Goal: Information Seeking & Learning: Learn about a topic

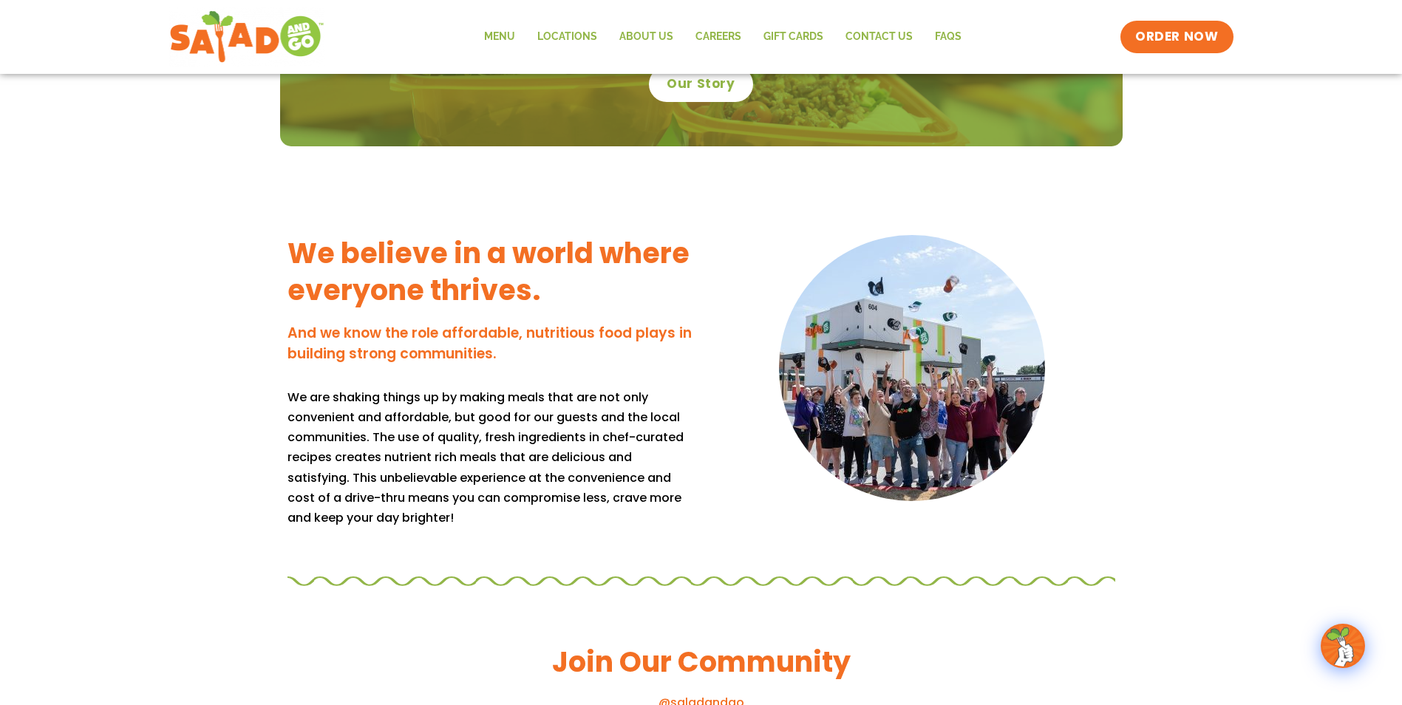
scroll to position [1182, 0]
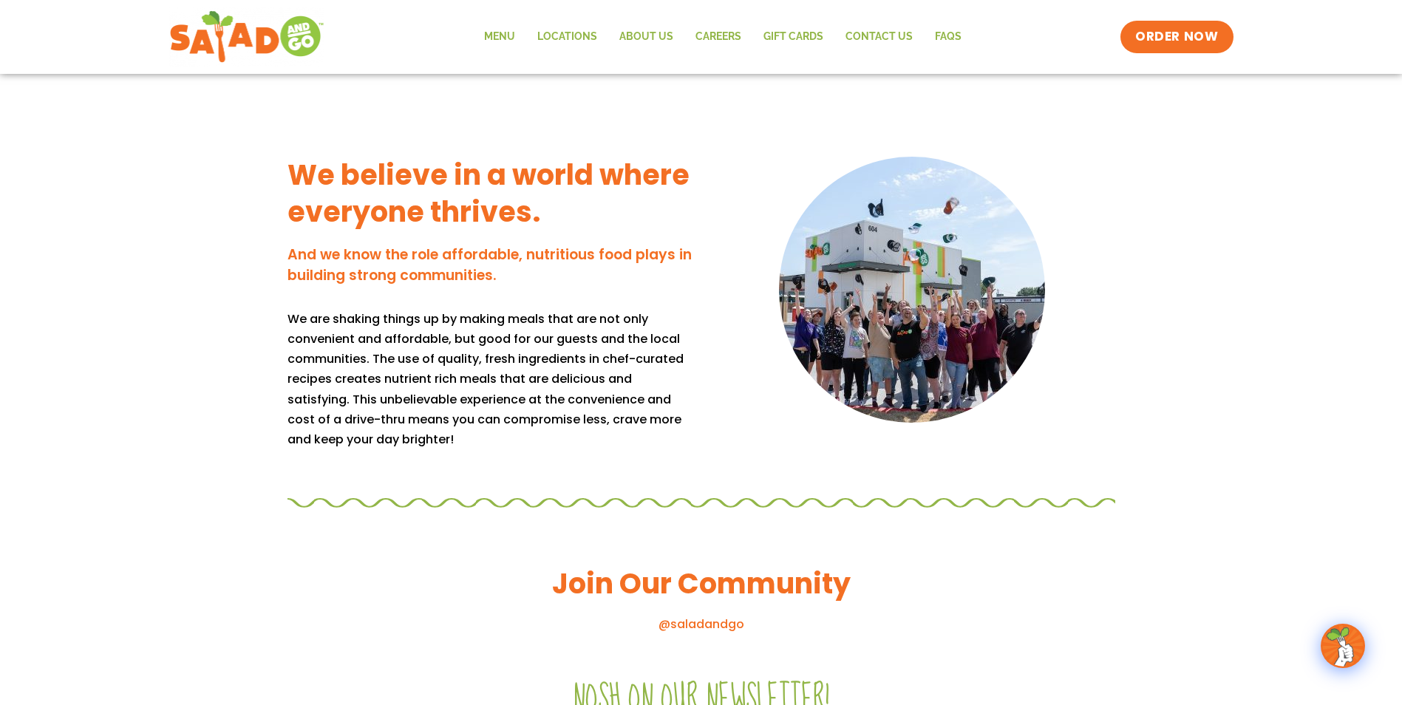
click at [109, 357] on div "We believe in a world where everyone thrives. And we know the role affordable, …" at bounding box center [701, 276] width 1402 height 416
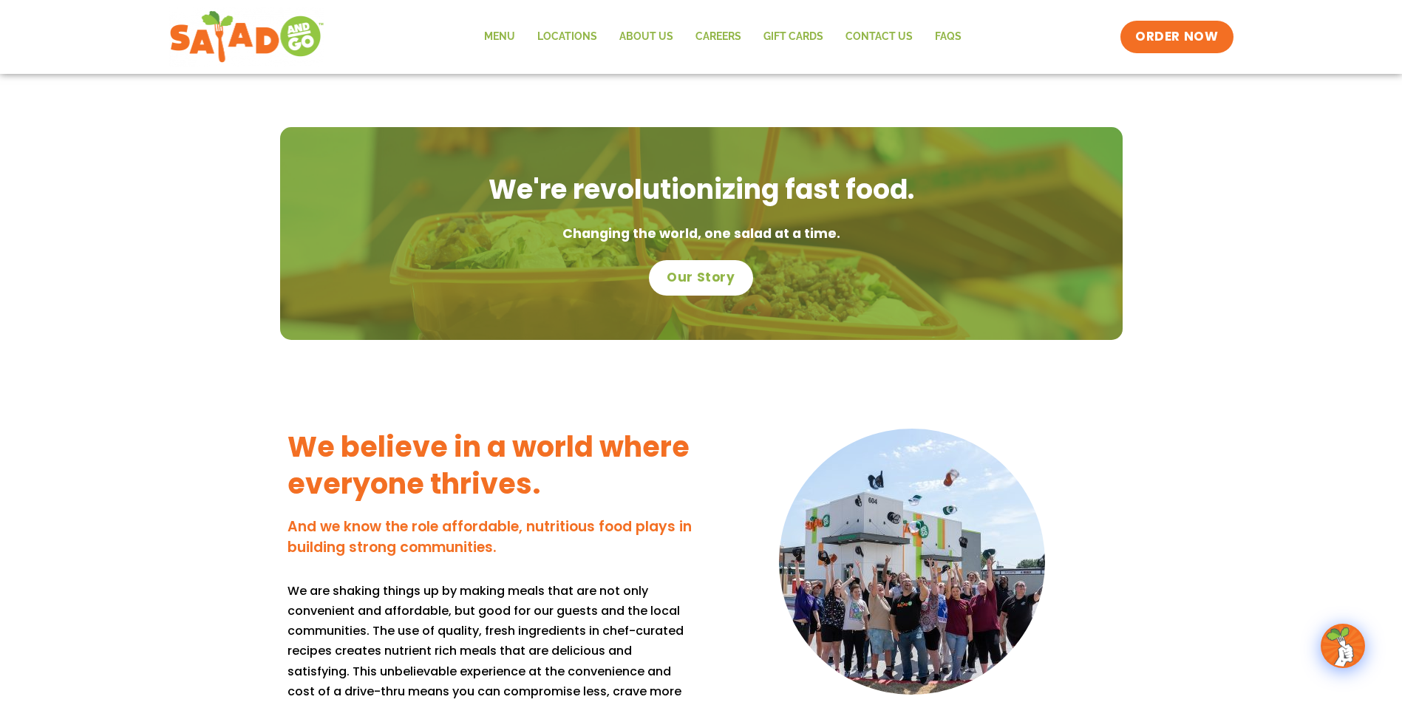
scroll to position [887, 0]
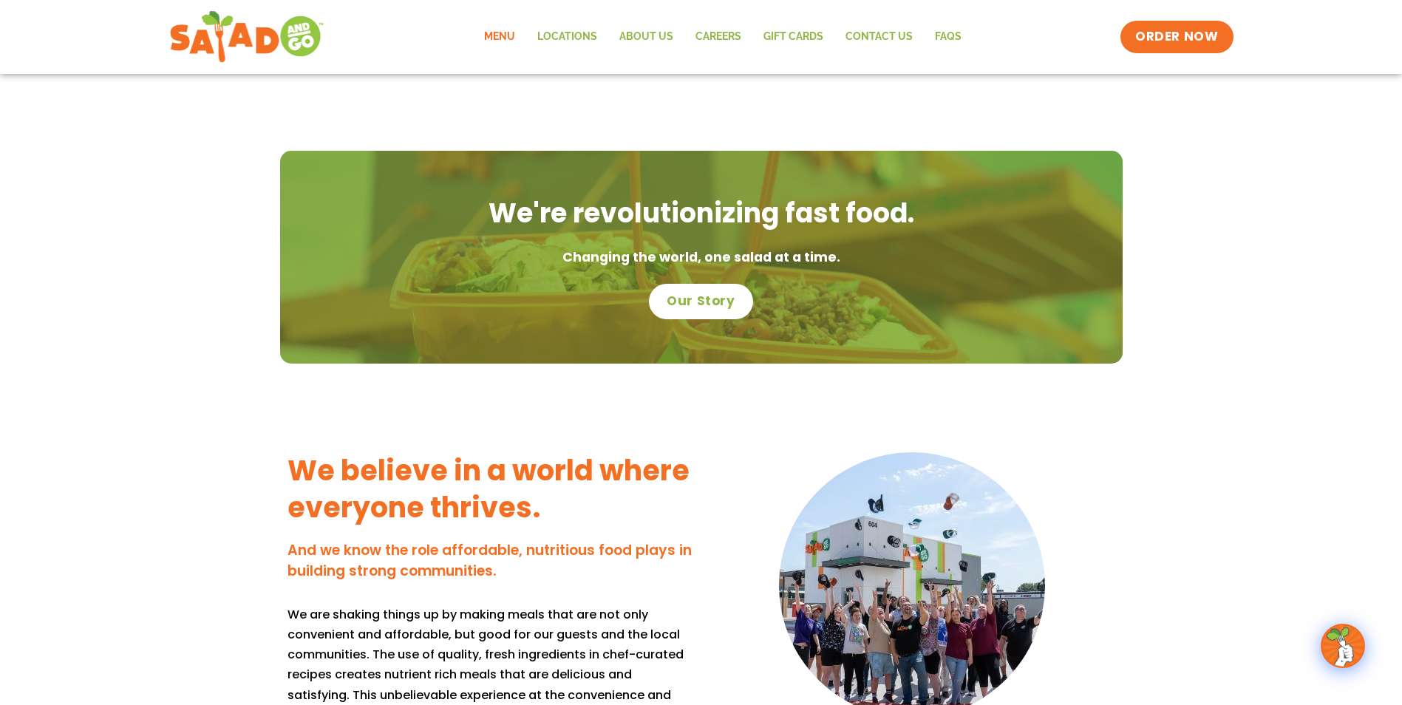
click at [510, 33] on link "Menu" at bounding box center [499, 37] width 53 height 34
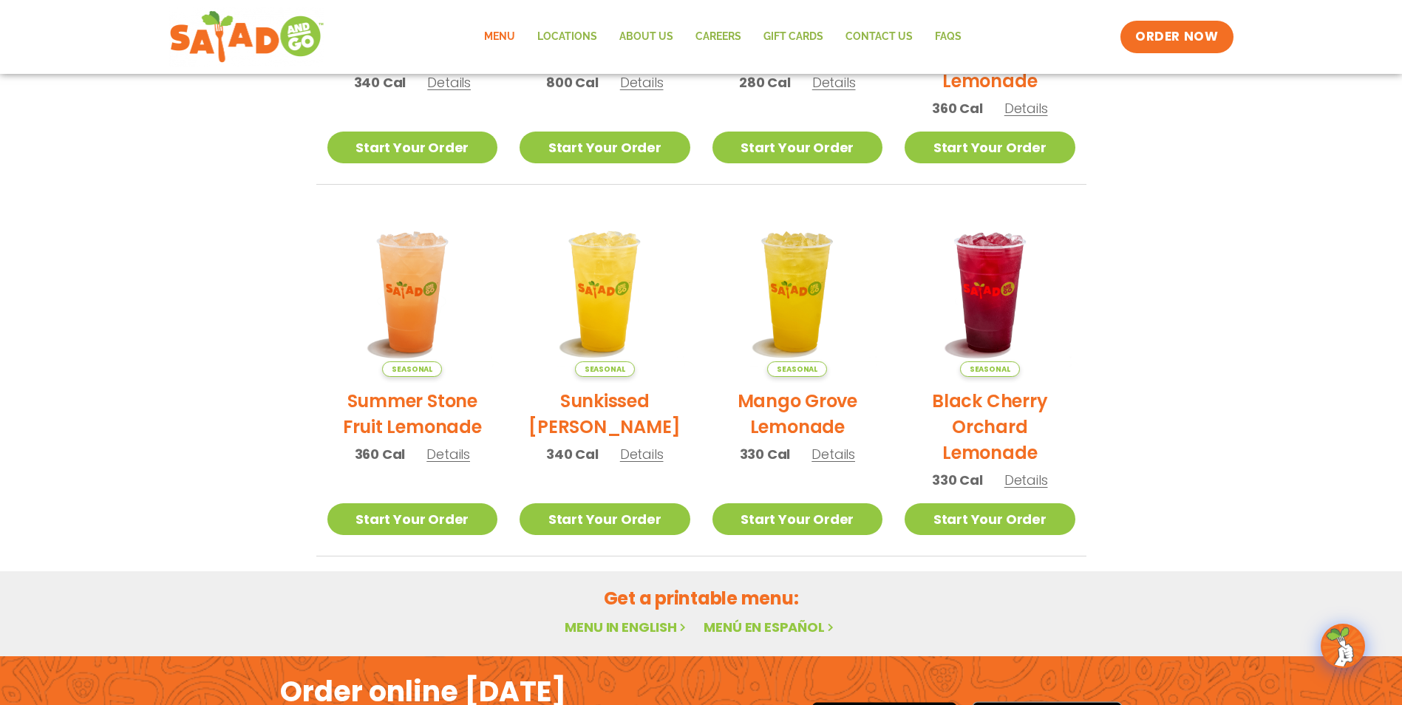
scroll to position [591, 0]
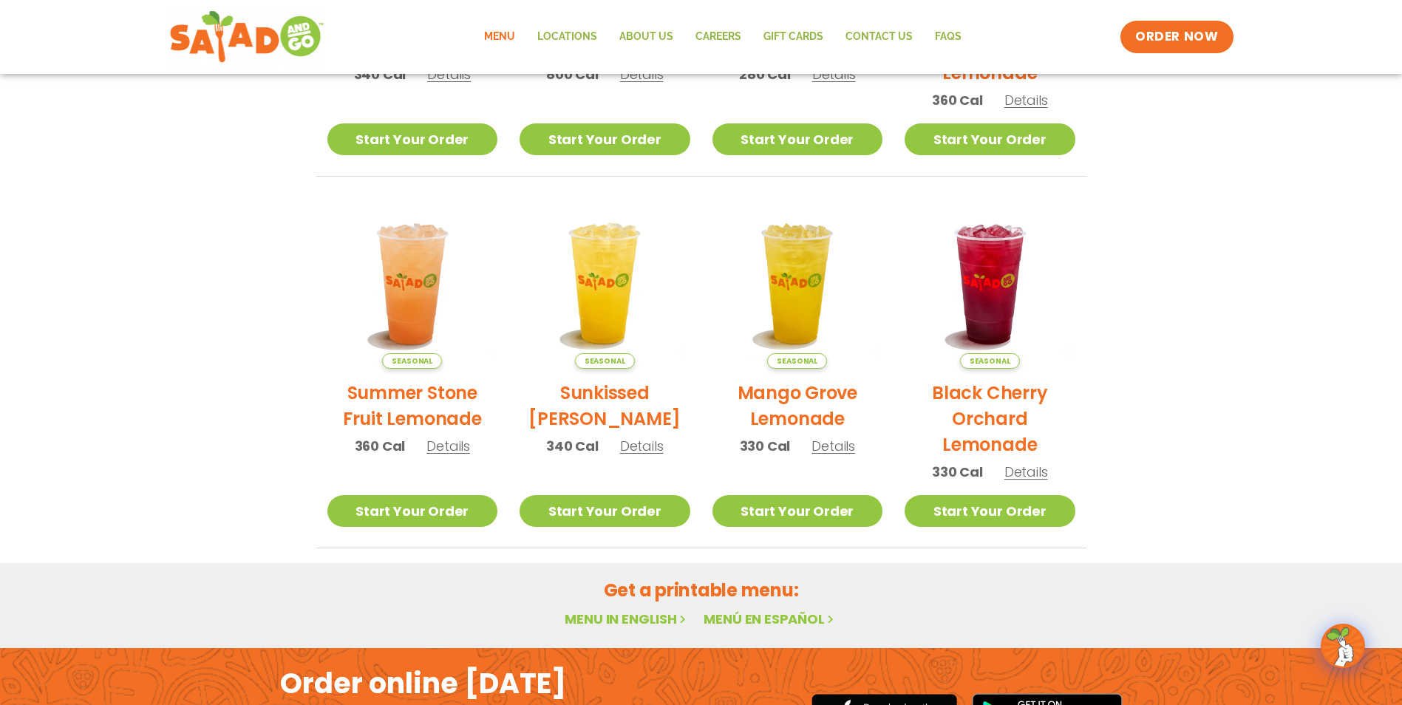
click at [230, 411] on section "Featured Menu Available for a limited time! Seasonal Southwest Harvest Salad 34…" at bounding box center [701, 97] width 1402 height 902
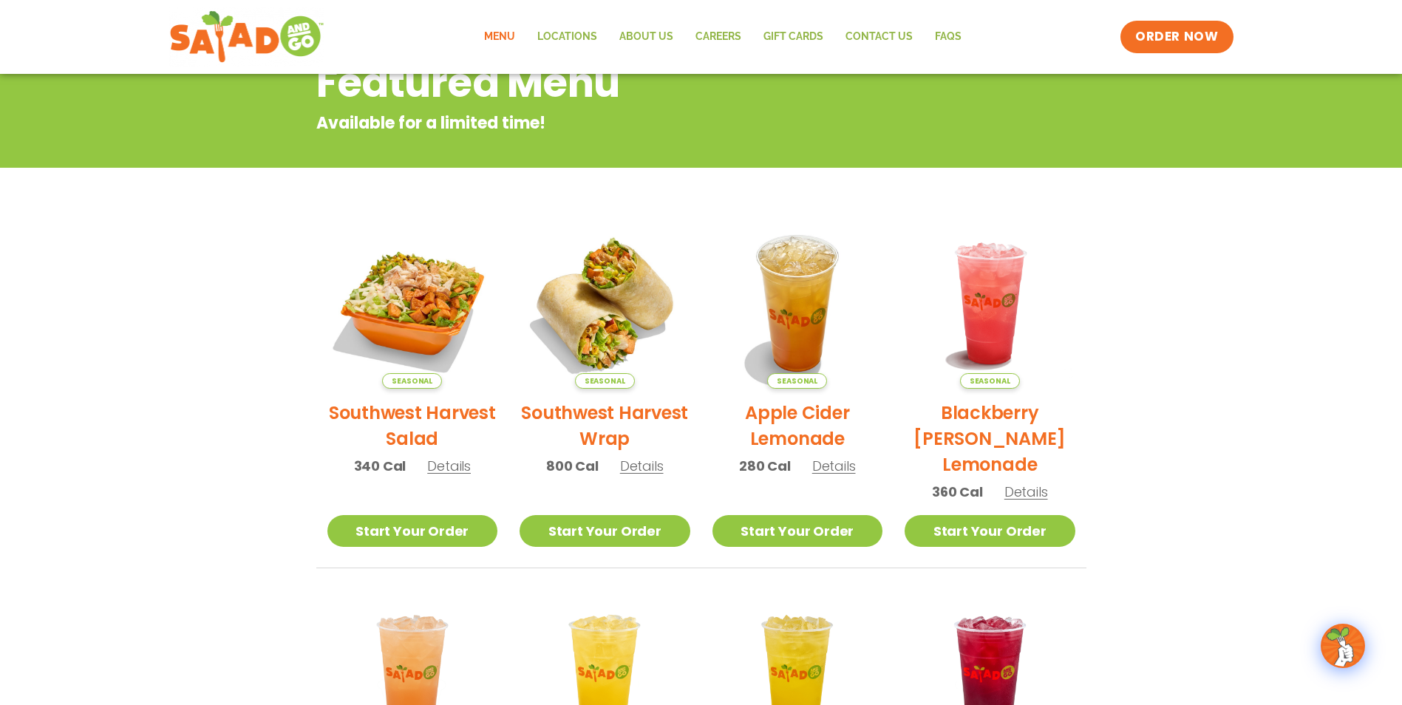
scroll to position [0, 0]
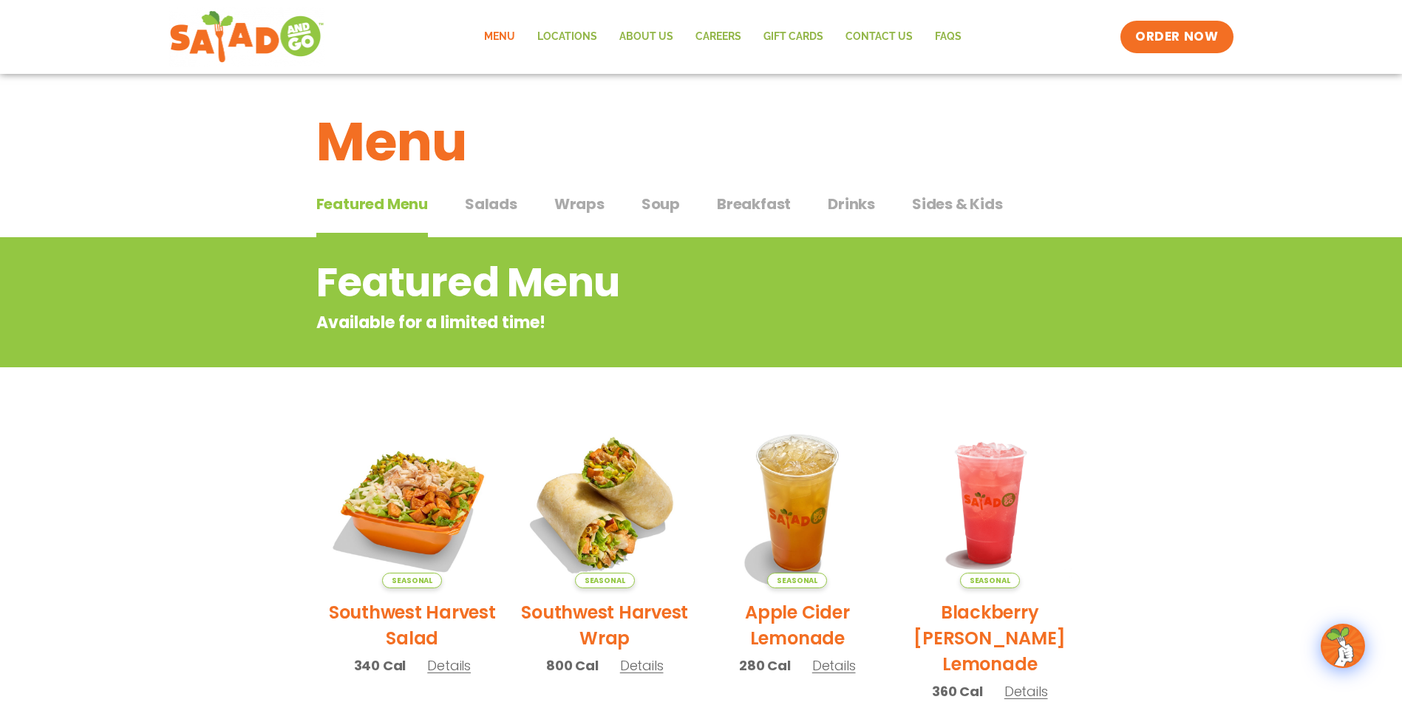
click at [504, 208] on span "Salads" at bounding box center [491, 204] width 52 height 22
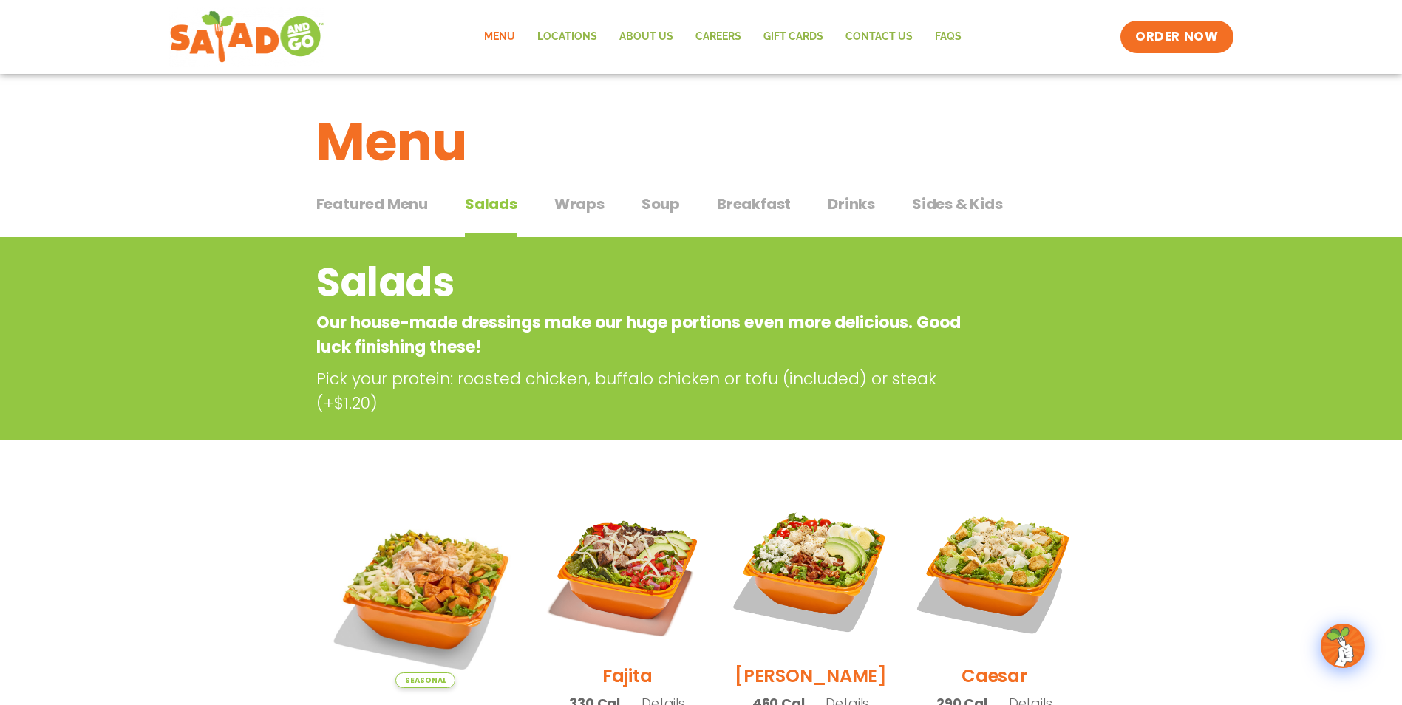
click at [1062, 347] on div "Salads Our house-made dressings make our huge portions even more delicious. Goo…" at bounding box center [701, 334] width 805 height 163
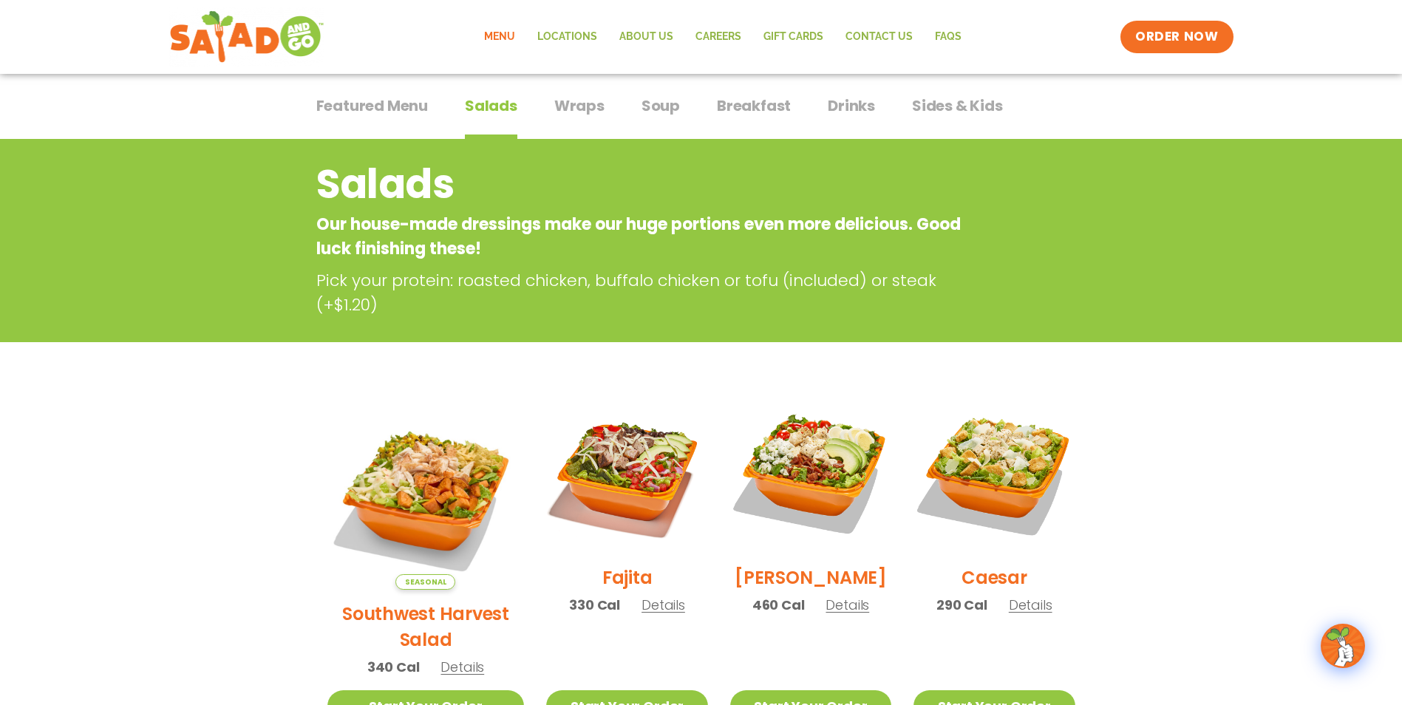
scroll to position [74, 0]
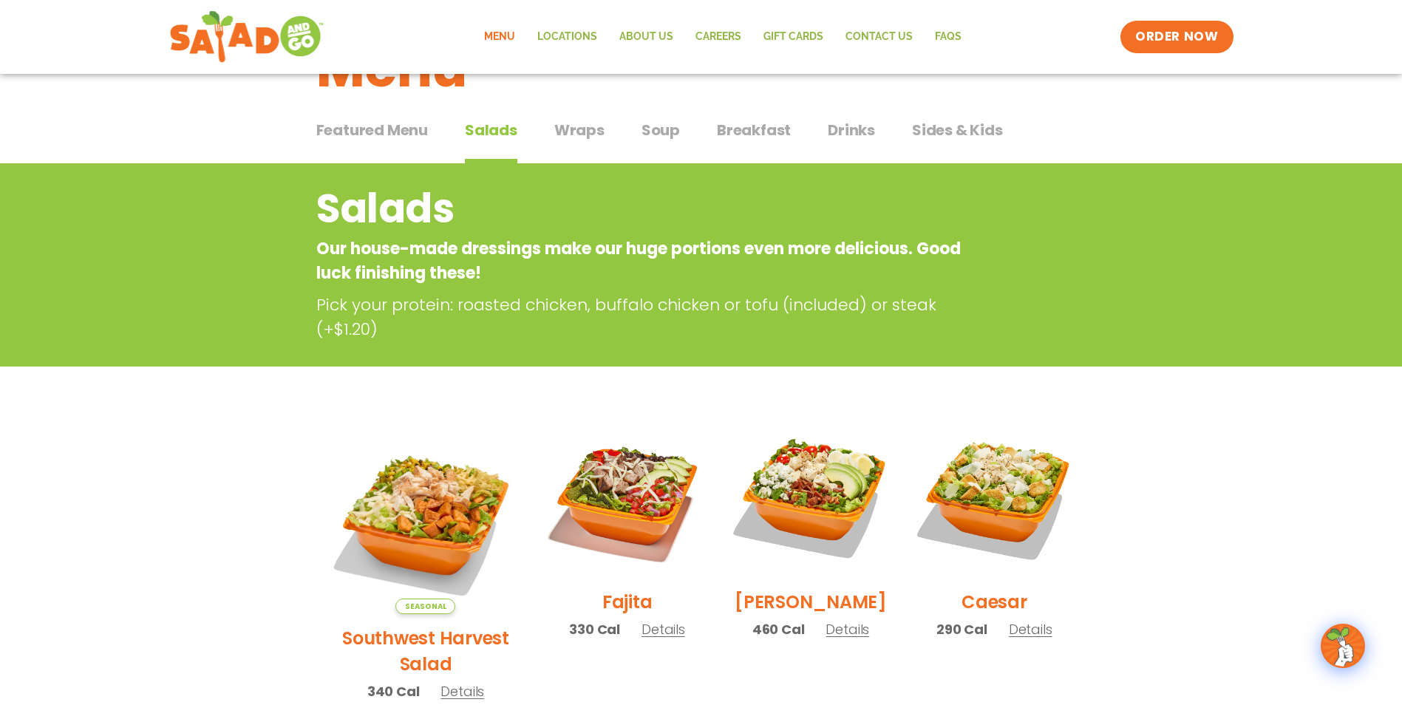
click at [219, 152] on div "Featured Menu Featured Menu Salads Salads Wraps Wraps Soup Soup Breakfast Break…" at bounding box center [701, 139] width 1402 height 50
click at [185, 125] on div "Featured Menu Featured Menu Salads Salads Wraps Wraps Soup Soup Breakfast Break…" at bounding box center [701, 139] width 1402 height 50
click at [132, 124] on div "Featured Menu Featured Menu Salads Salads Wraps Wraps Soup Soup Breakfast Break…" at bounding box center [701, 139] width 1402 height 50
click at [154, 112] on div "Menu" at bounding box center [701, 57] width 1402 height 114
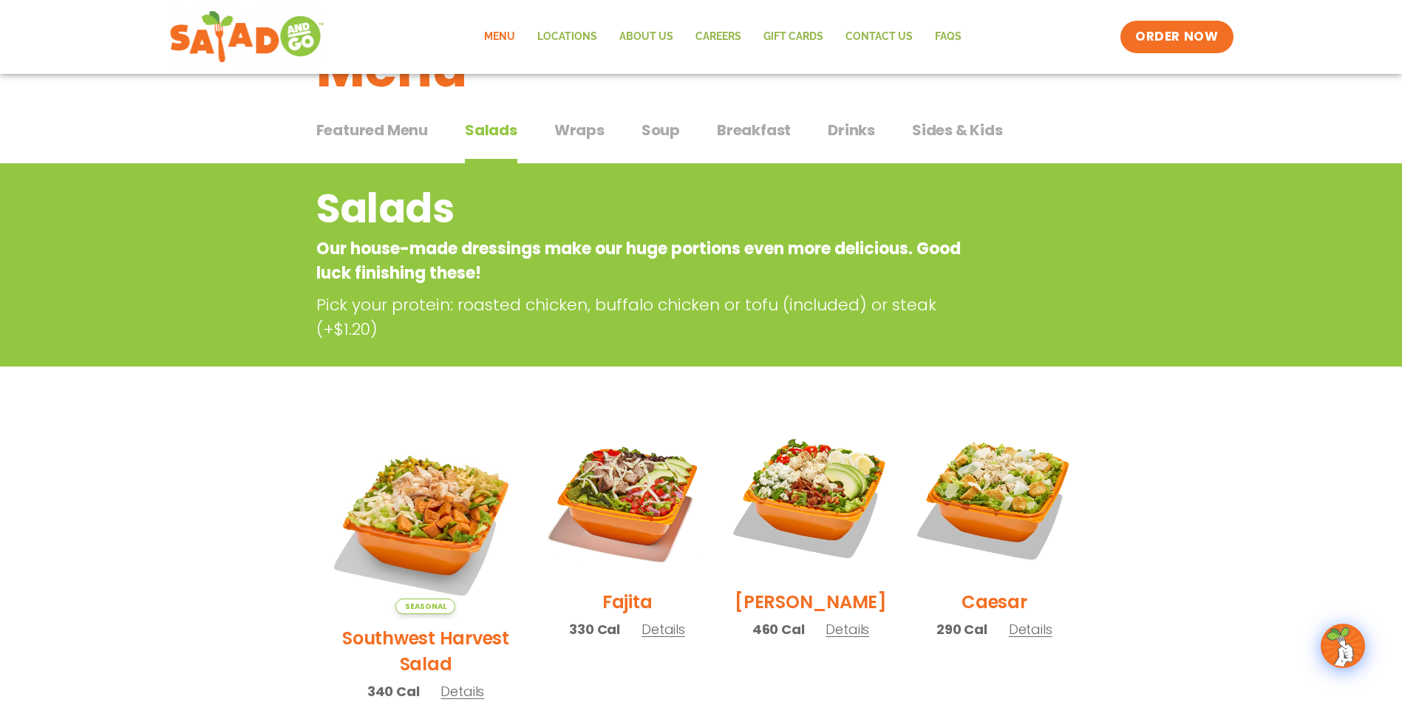
click at [156, 104] on div "Menu" at bounding box center [701, 57] width 1402 height 114
click at [149, 112] on div "Menu" at bounding box center [701, 57] width 1402 height 114
click at [154, 112] on div "Menu" at bounding box center [701, 57] width 1402 height 114
click at [153, 134] on div "Featured Menu Featured Menu Salads Salads Wraps Wraps Soup Soup Breakfast Break…" at bounding box center [701, 139] width 1402 height 50
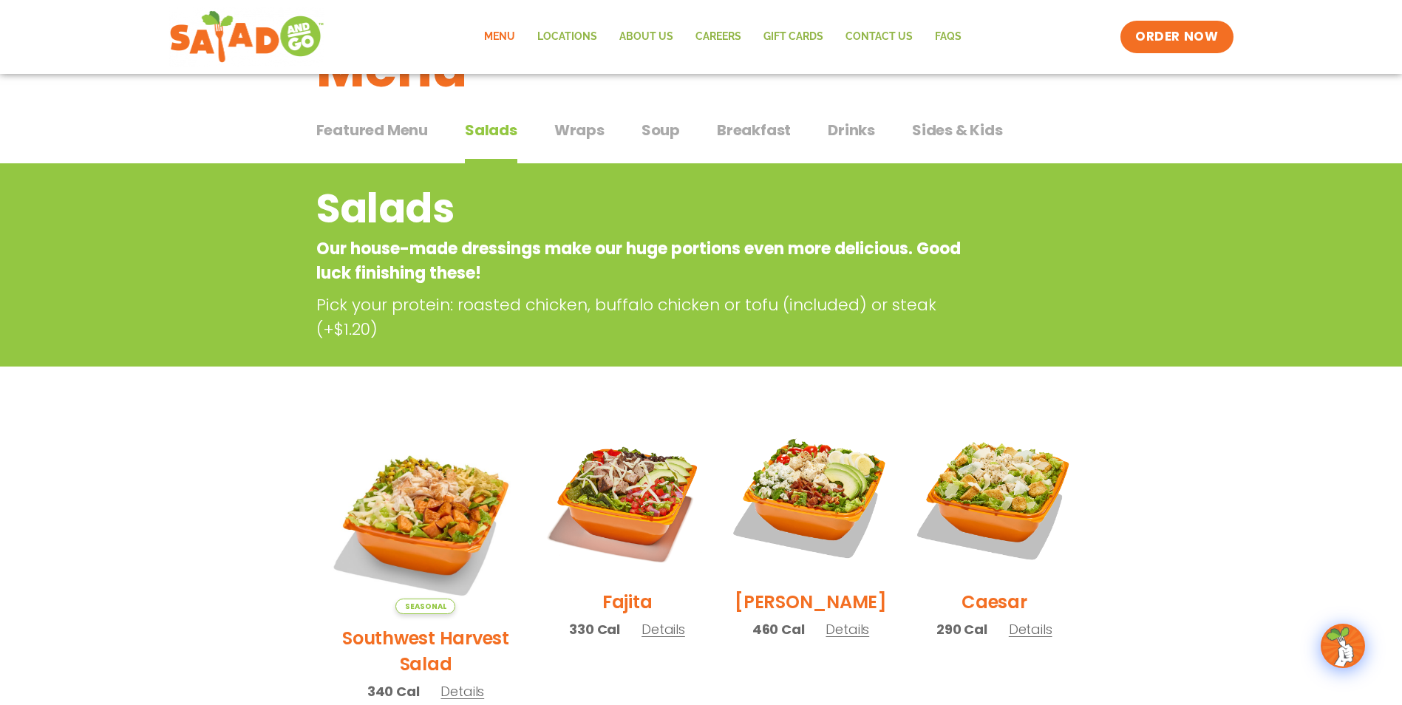
click at [157, 124] on div "Featured Menu Featured Menu Salads Salads Wraps Wraps Soup Soup Breakfast Break…" at bounding box center [701, 139] width 1402 height 50
click at [157, 112] on div "Menu" at bounding box center [701, 57] width 1402 height 114
click at [142, 36] on div "Menu Locations About Us Careers GIFT CARDS Contact Us FAQs Menu Menu Locations …" at bounding box center [701, 37] width 1402 height 74
click at [150, 100] on div "Menu" at bounding box center [701, 57] width 1402 height 114
click at [154, 117] on div "Featured Menu Featured Menu Salads Salads Wraps Wraps Soup Soup Breakfast Break…" at bounding box center [701, 139] width 1402 height 50
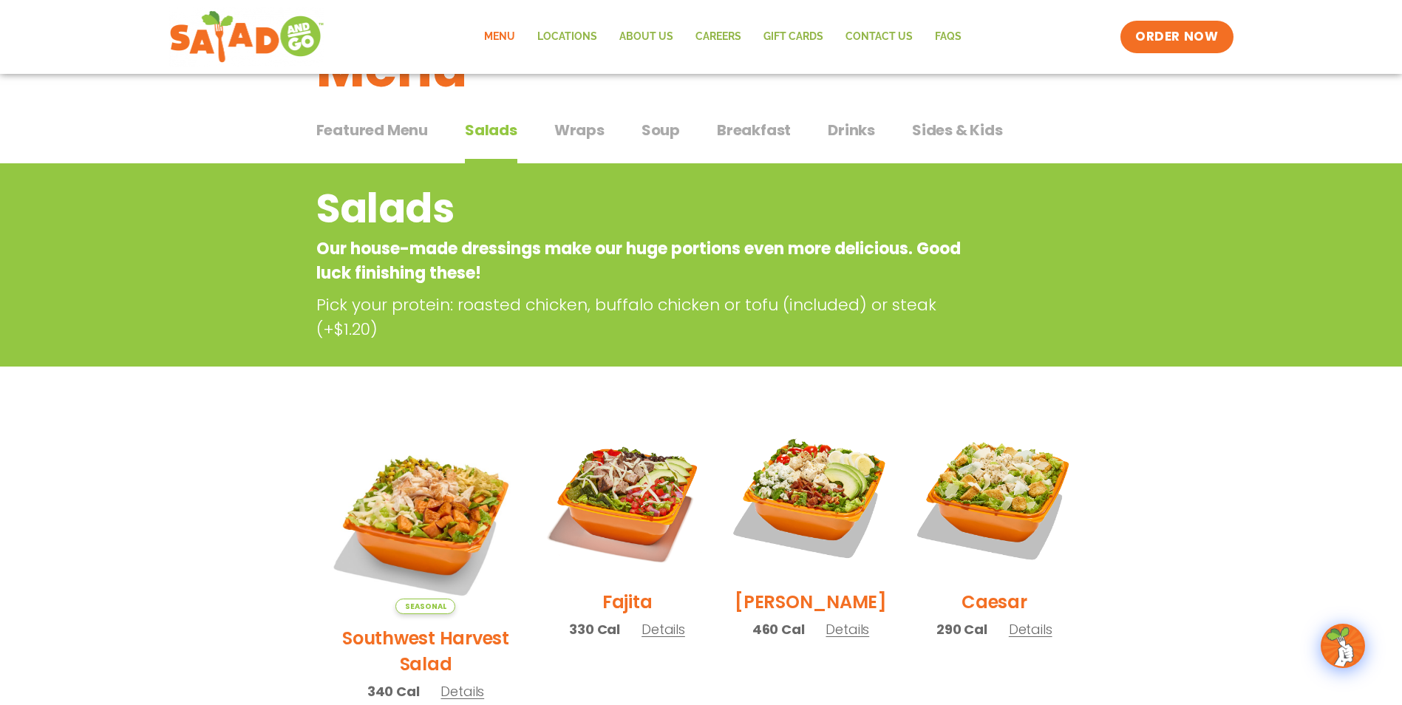
click at [171, 93] on div "Menu" at bounding box center [701, 57] width 1402 height 114
click at [88, 17] on div "Menu Locations About Us Careers GIFT CARDS Contact Us FAQs Menu Menu Locations …" at bounding box center [701, 37] width 1402 height 74
click at [70, 41] on div "Menu Locations About Us Careers GIFT CARDS Contact Us FAQs Menu Menu Locations …" at bounding box center [701, 37] width 1402 height 74
click at [180, 139] on div "Featured Menu Featured Menu Salads Salads Wraps Wraps Soup Soup Breakfast Break…" at bounding box center [701, 139] width 1402 height 50
click at [152, 127] on div "Featured Menu Featured Menu Salads Salads Wraps Wraps Soup Soup Breakfast Break…" at bounding box center [701, 139] width 1402 height 50
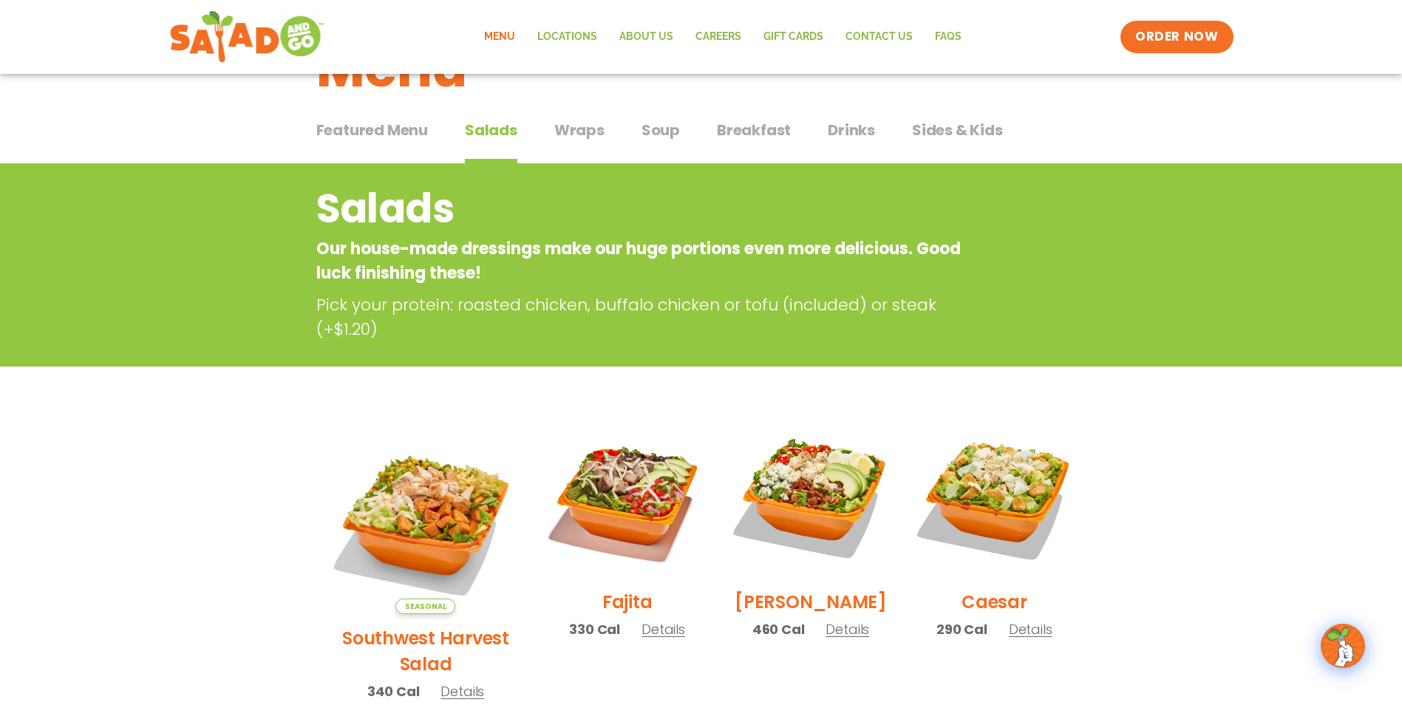
click at [218, 129] on div "Featured Menu Featured Menu Salads Salads Wraps Wraps Soup Soup Breakfast Break…" at bounding box center [701, 139] width 1402 height 50
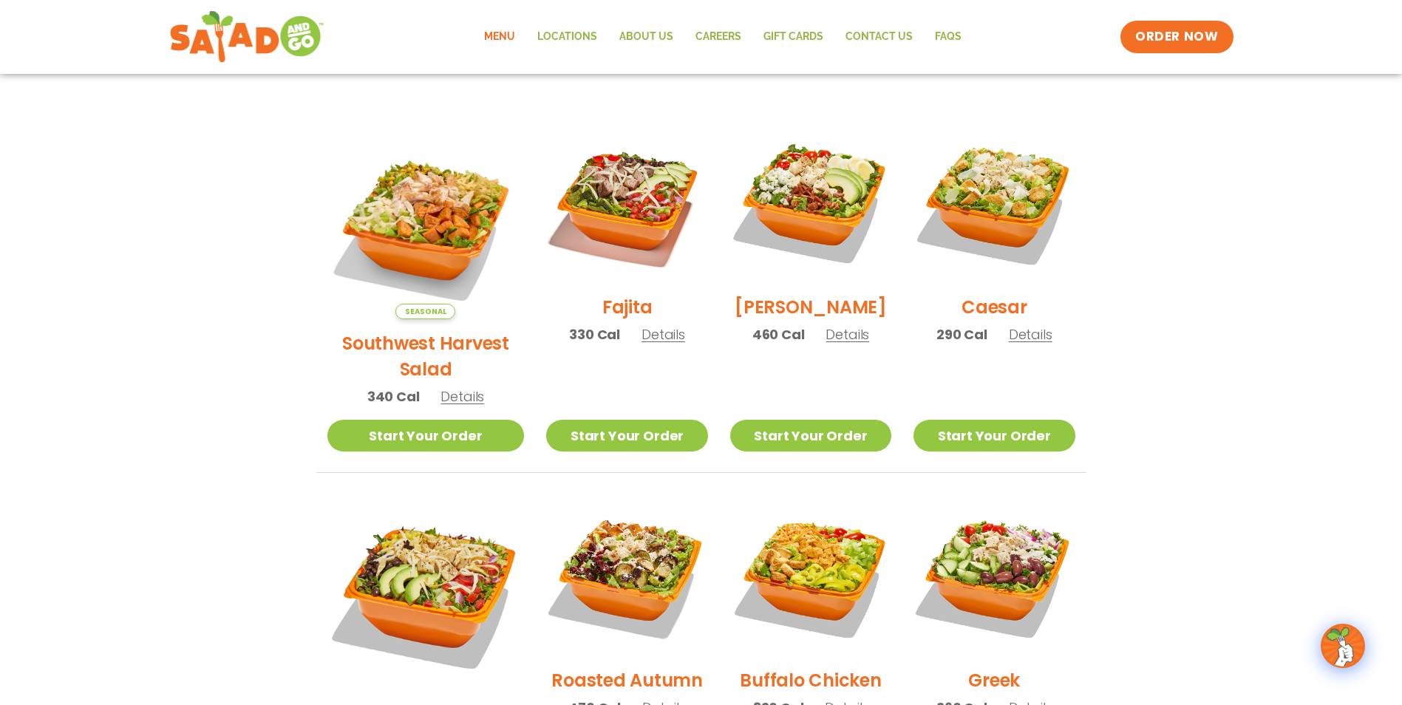
scroll to position [0, 0]
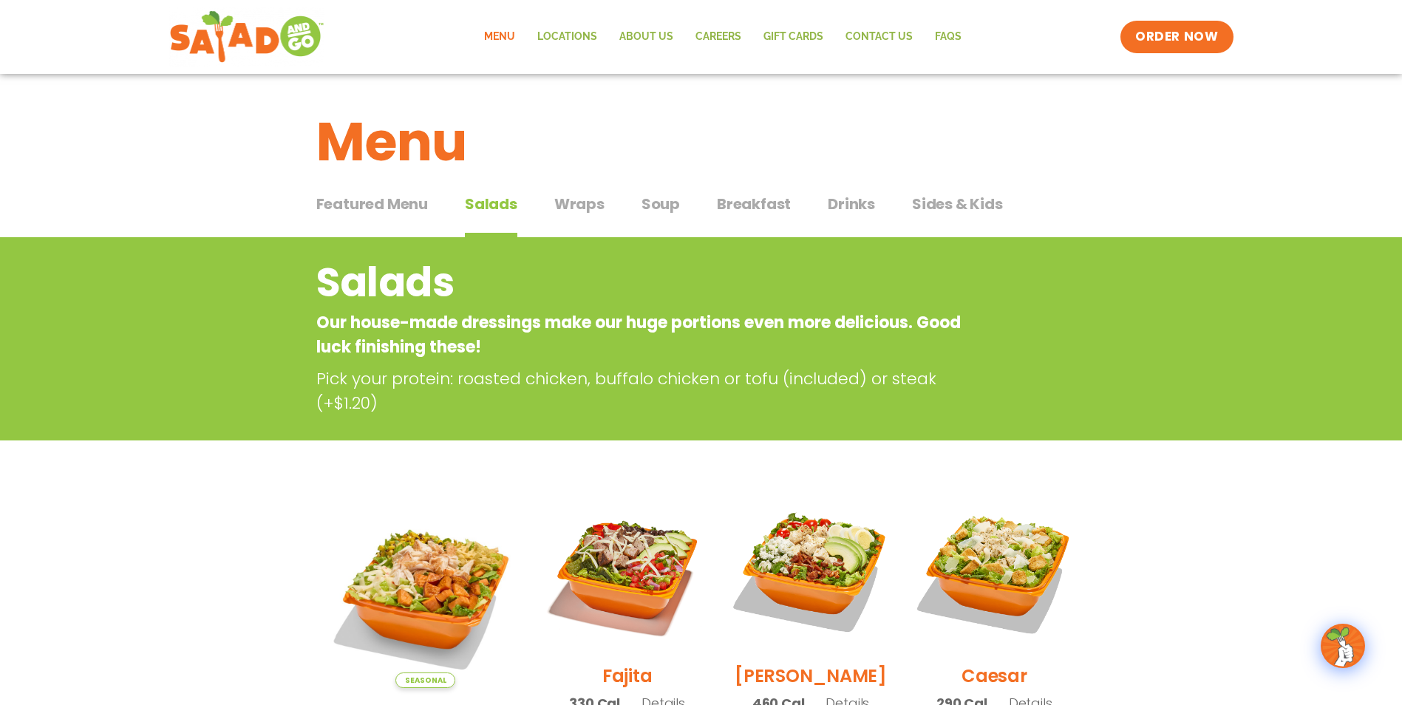
click at [110, 127] on div "Menu" at bounding box center [701, 131] width 1402 height 114
click at [156, 165] on div "Menu" at bounding box center [701, 131] width 1402 height 114
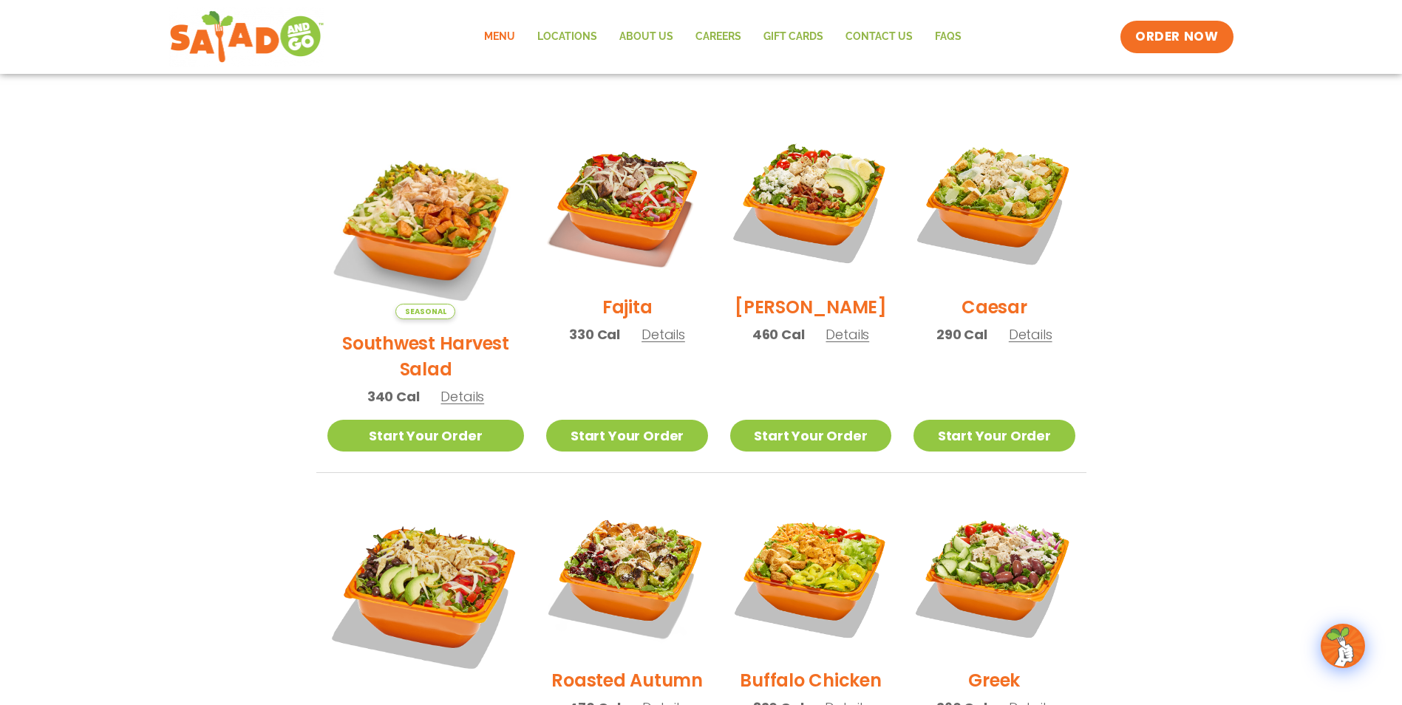
scroll to position [369, 0]
click at [156, 165] on section "Salads Our house-made dressings make our huge portions even more delicious. Goo…" at bounding box center [701, 517] width 1402 height 1299
click at [147, 190] on section "Salads Our house-made dressings make our huge portions even more delicious. Goo…" at bounding box center [701, 517] width 1402 height 1299
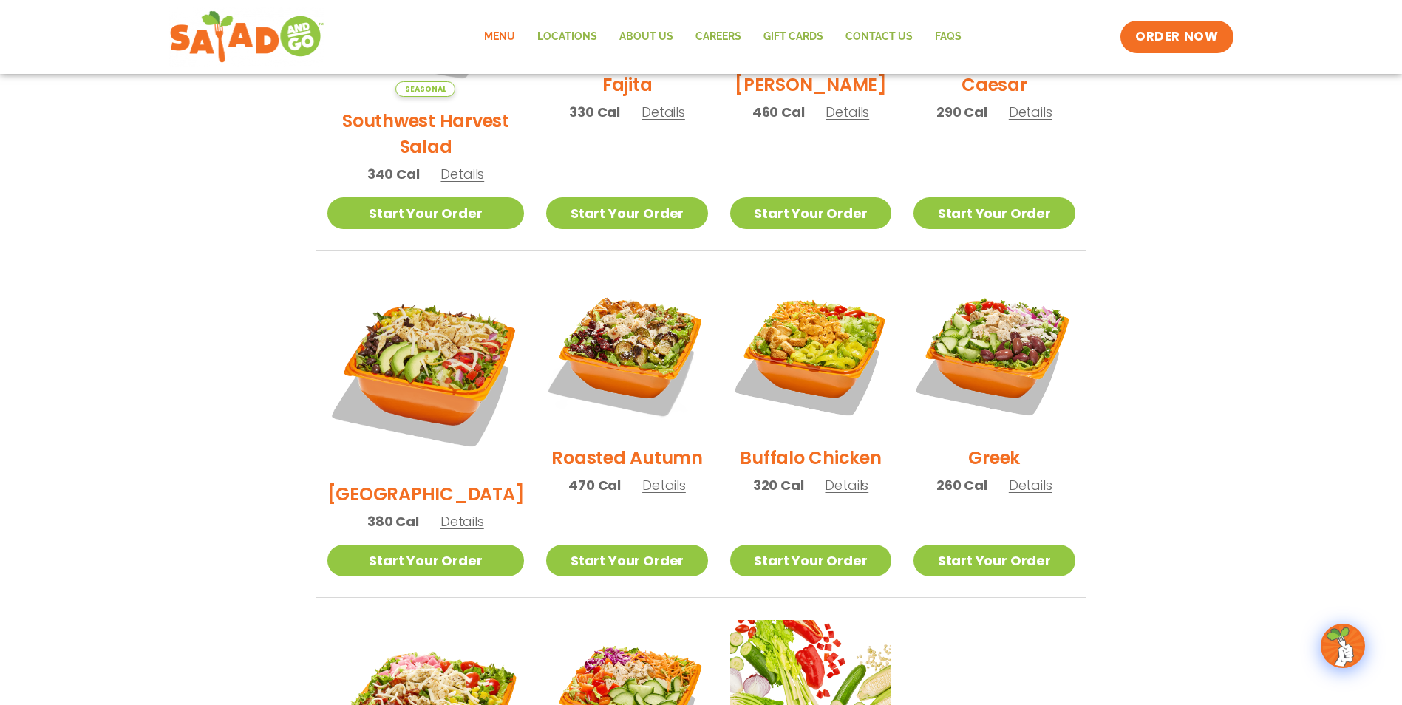
scroll to position [887, 0]
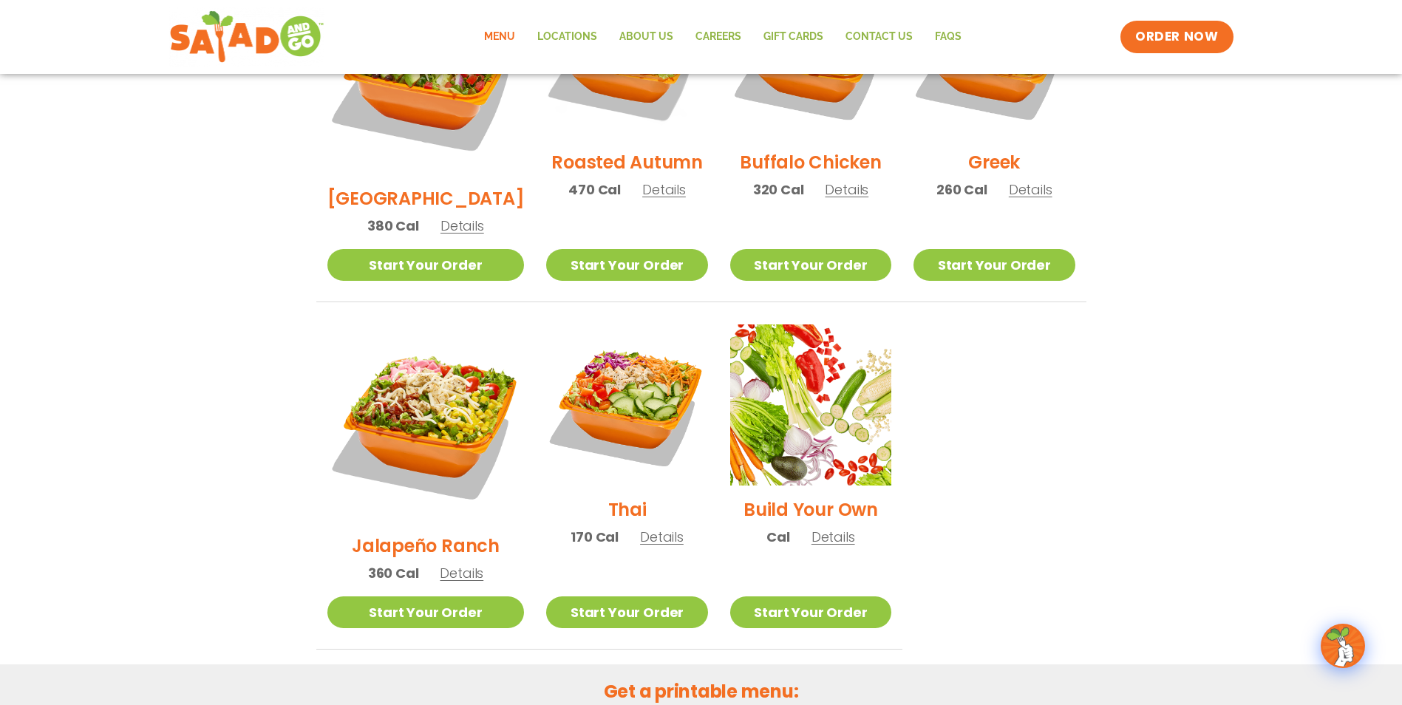
click at [98, 27] on div "Menu Locations About Us Careers GIFT CARDS Contact Us FAQs Menu Menu Locations …" at bounding box center [701, 37] width 1402 height 74
click at [89, 27] on div "Menu Locations About Us Careers GIFT CARDS Contact Us FAQs Menu Menu Locations …" at bounding box center [701, 37] width 1402 height 74
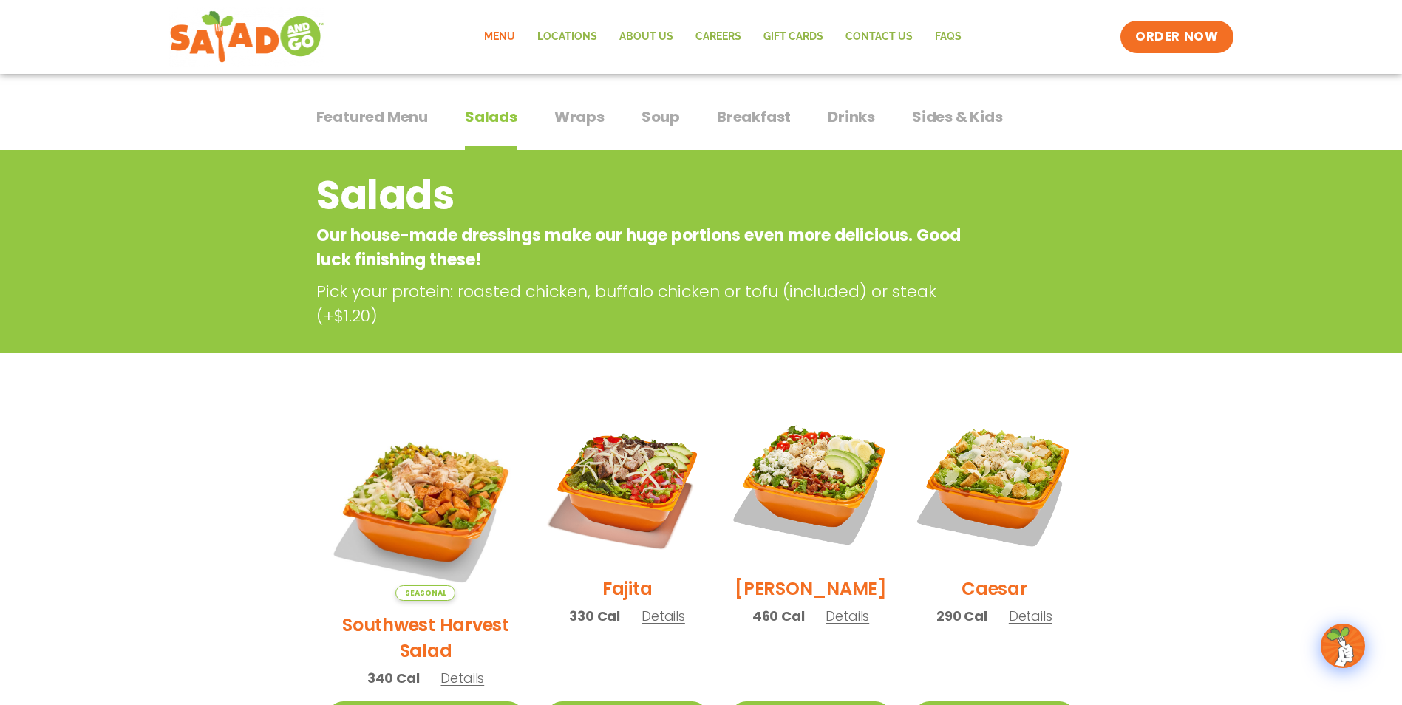
scroll to position [0, 0]
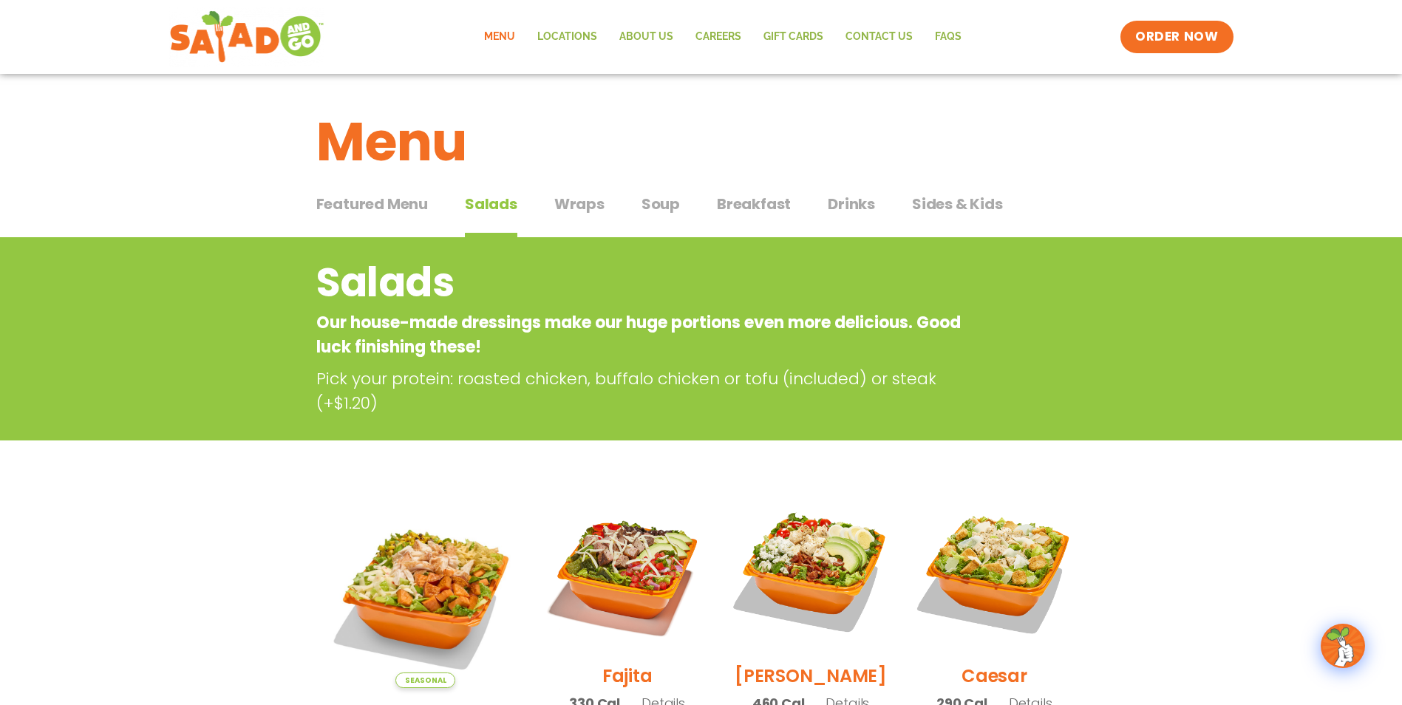
click at [573, 286] on h2 "Salads" at bounding box center [641, 283] width 651 height 60
click at [367, 218] on button "Featured Menu Featured Menu" at bounding box center [372, 215] width 112 height 45
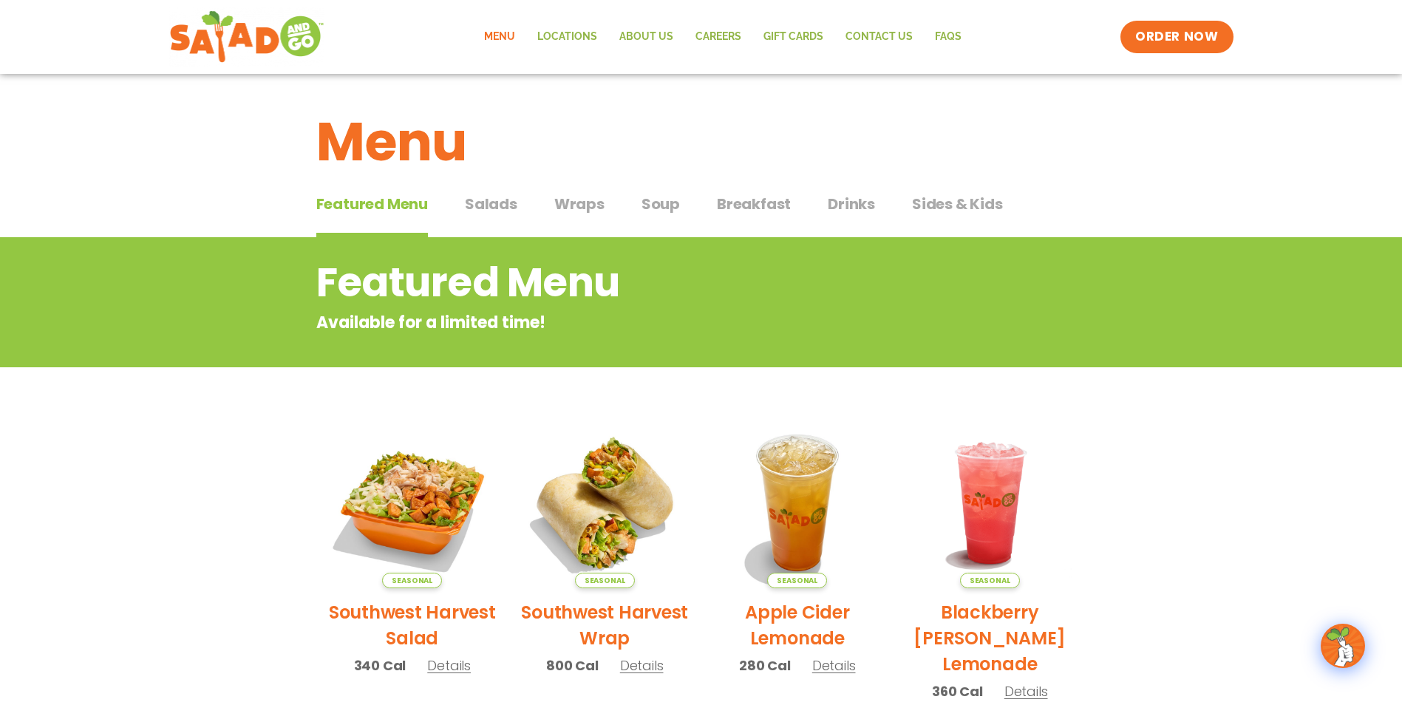
click at [494, 201] on span "Salads" at bounding box center [491, 204] width 52 height 22
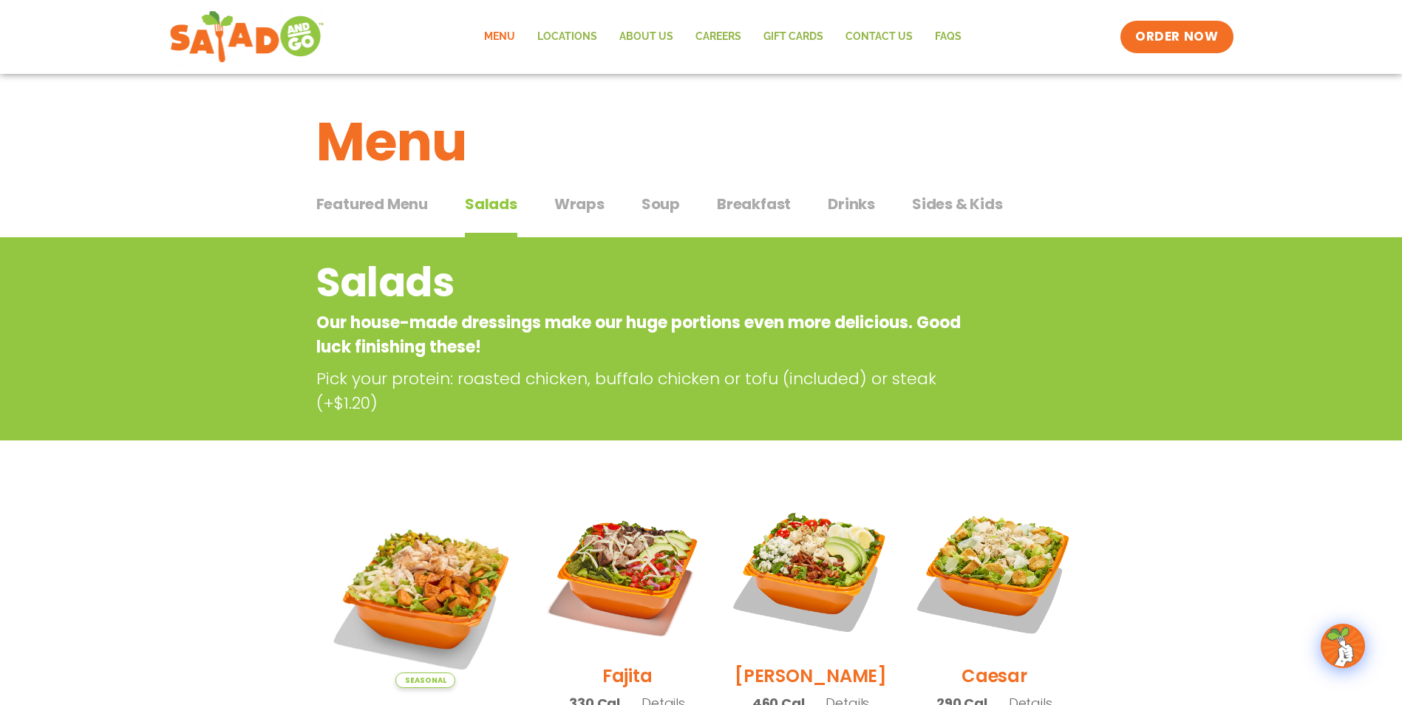
click at [554, 209] on span "Wraps" at bounding box center [579, 204] width 50 height 22
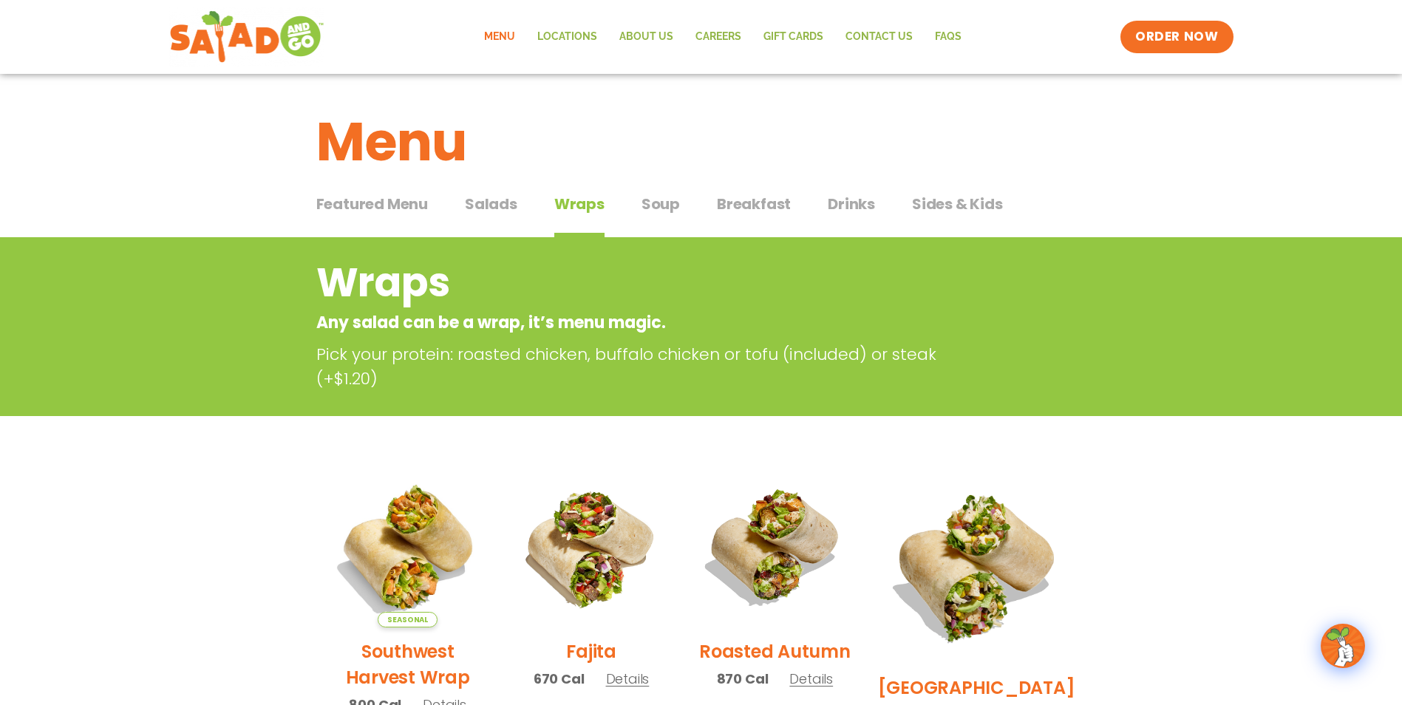
click at [654, 202] on span "Soup" at bounding box center [660, 204] width 38 height 22
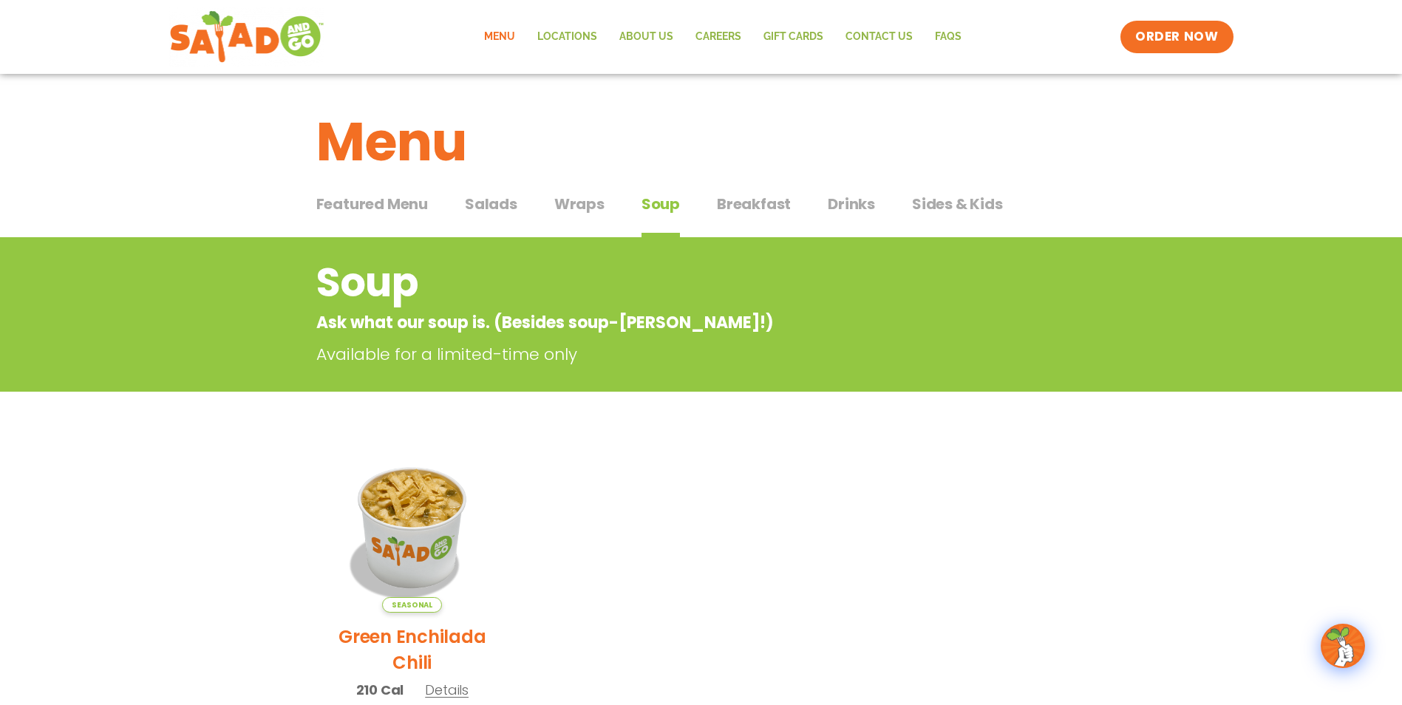
click at [726, 200] on span "Breakfast" at bounding box center [754, 204] width 74 height 22
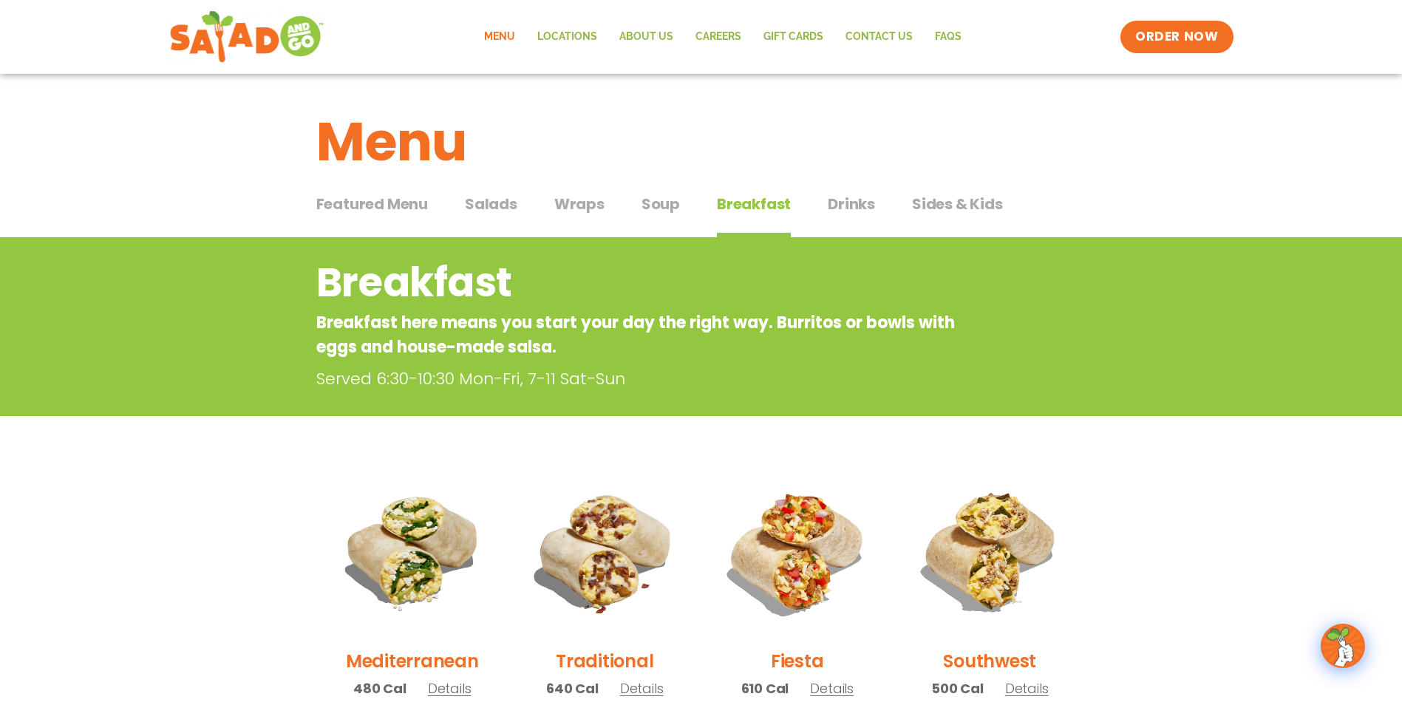
click at [845, 205] on span "Drinks" at bounding box center [851, 204] width 47 height 22
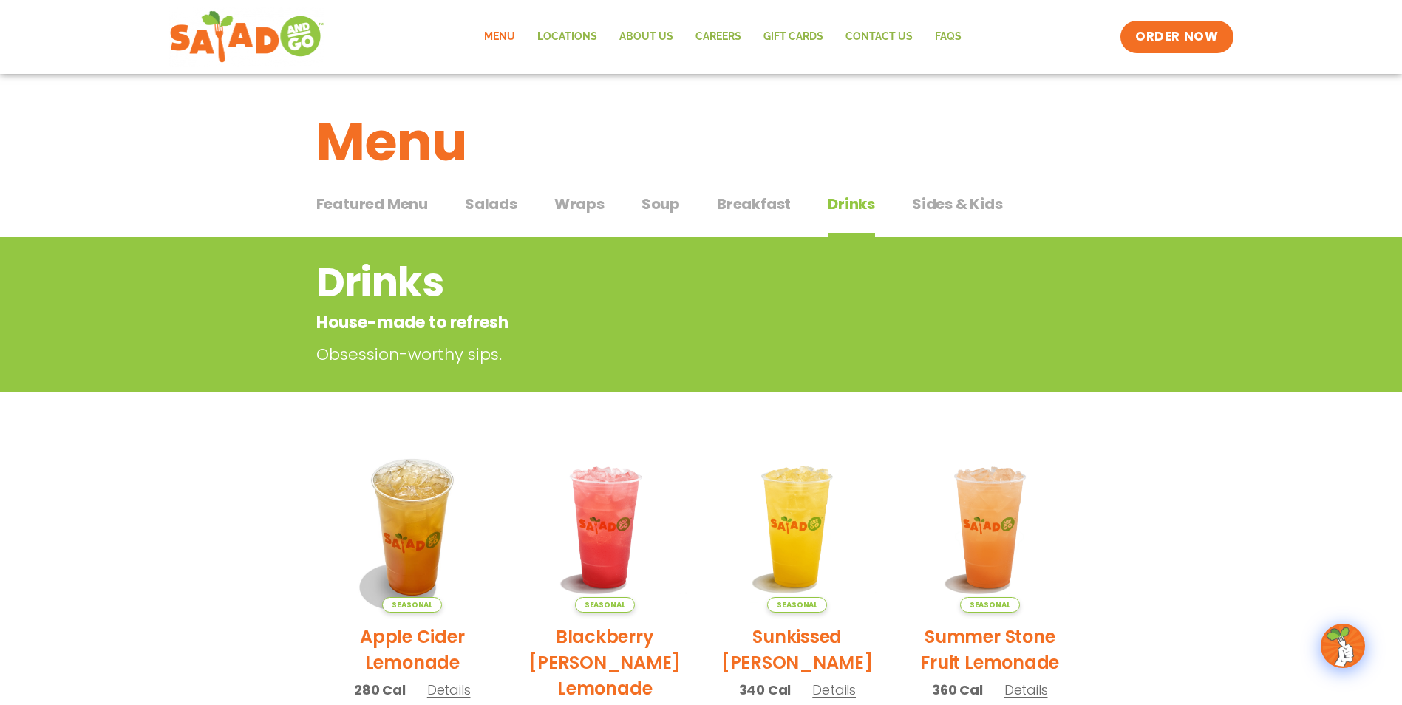
click at [945, 206] on span "Sides & Kids" at bounding box center [957, 204] width 91 height 22
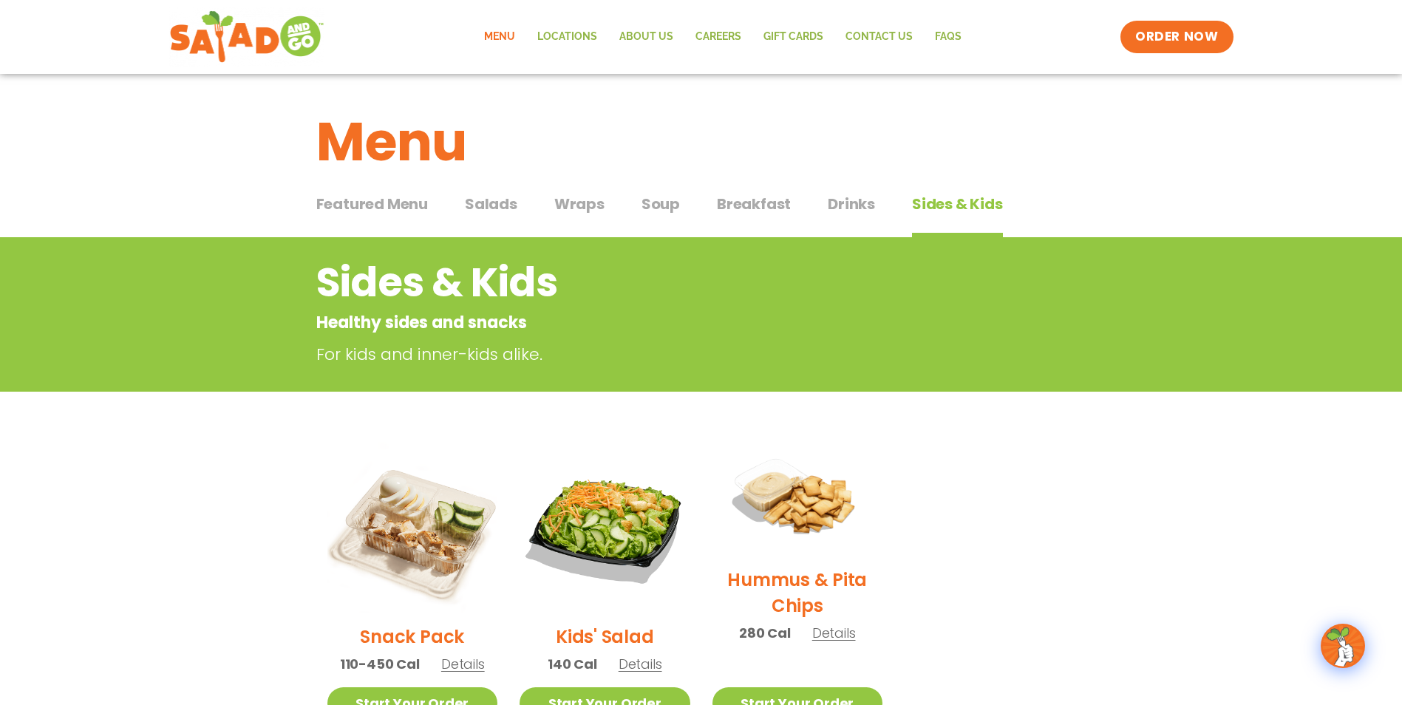
click at [857, 215] on button "Drinks Drinks" at bounding box center [851, 215] width 47 height 45
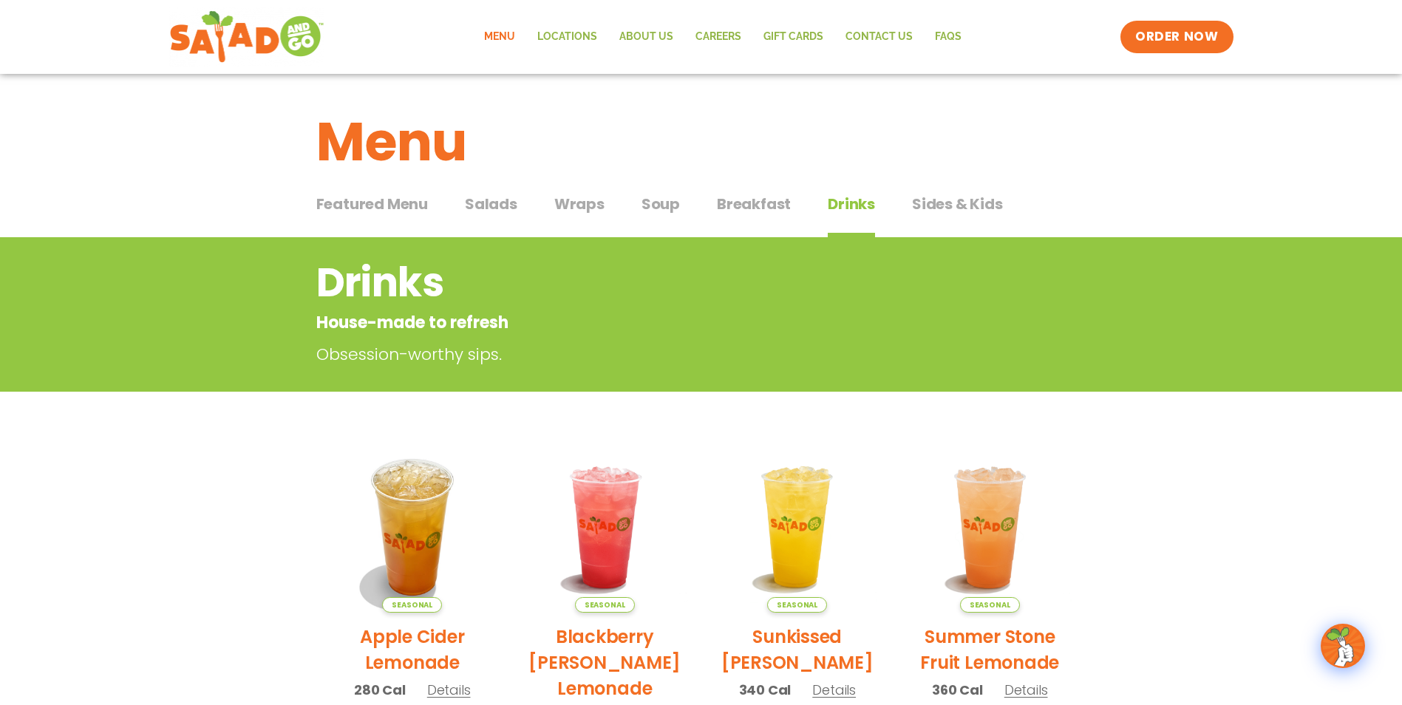
click at [760, 215] on button "Breakfast Breakfast" at bounding box center [754, 215] width 74 height 45
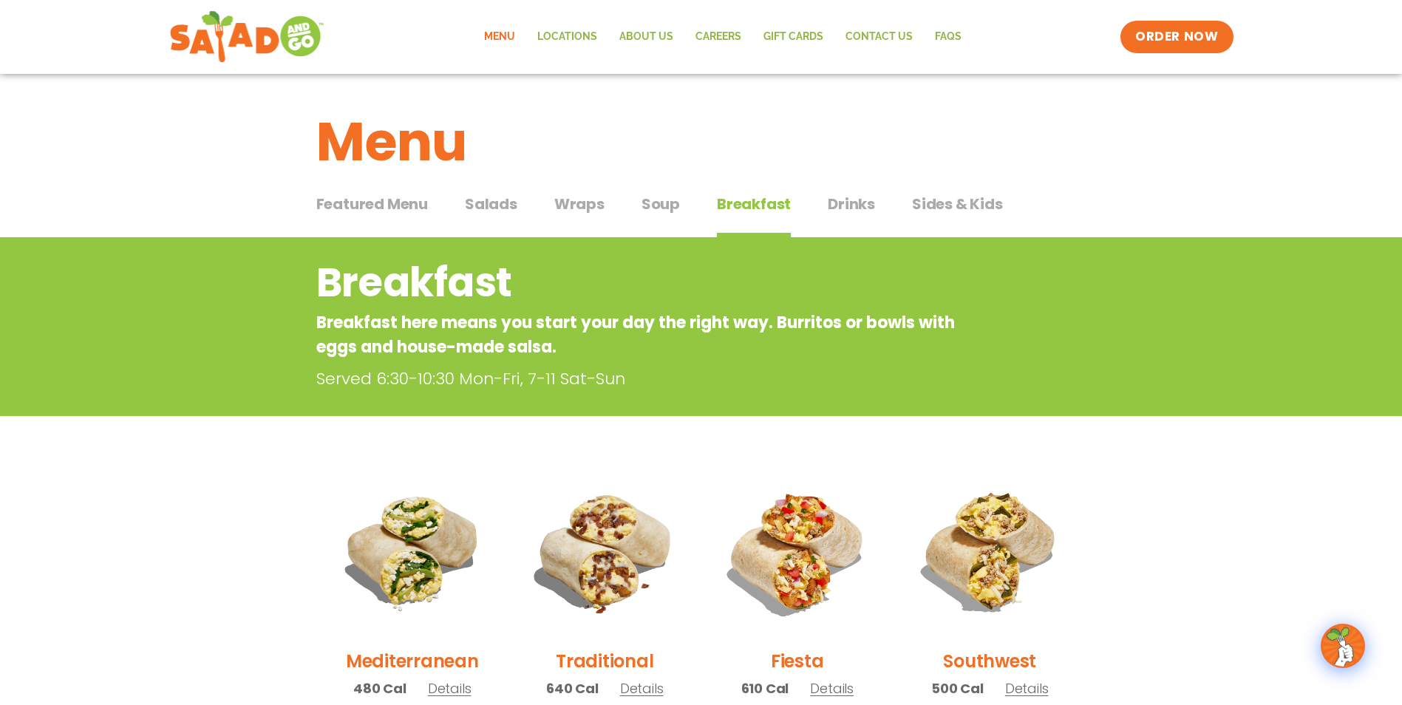
click at [565, 211] on span "Wraps" at bounding box center [579, 204] width 50 height 22
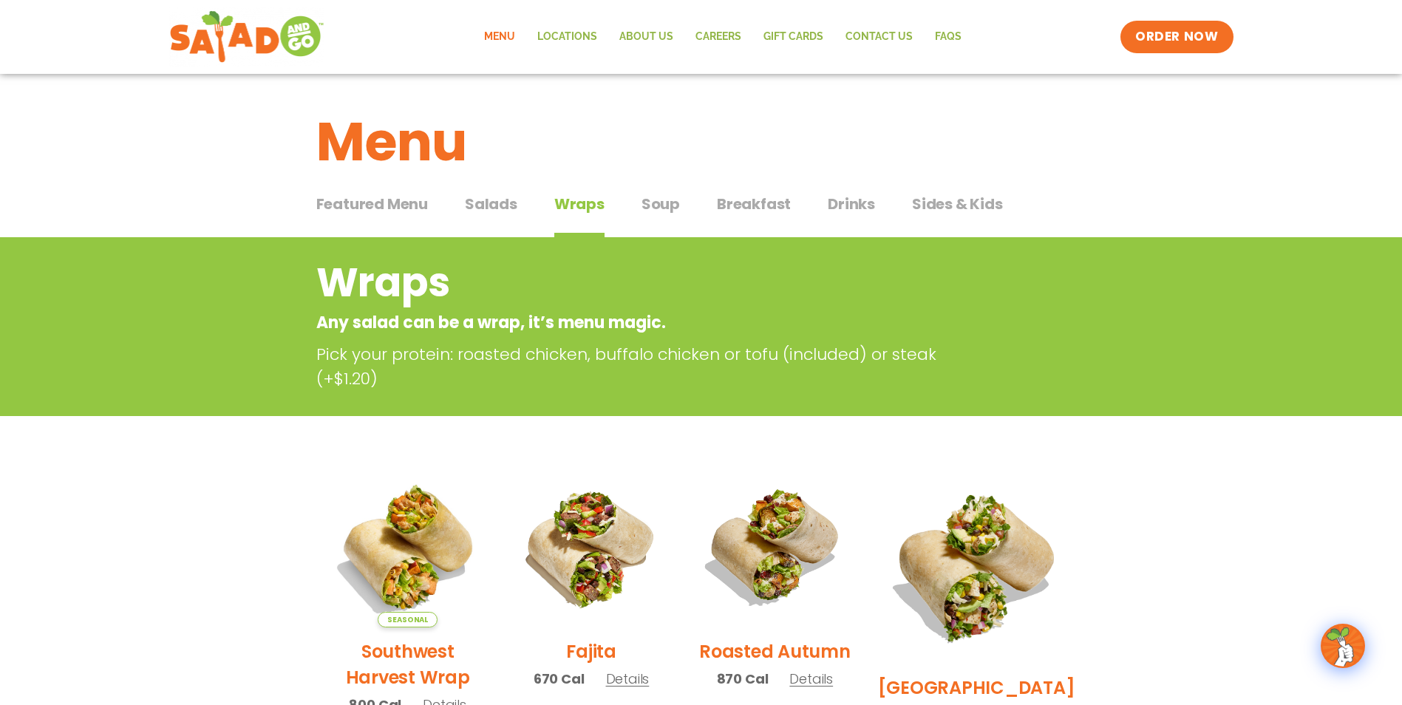
click at [499, 207] on span "Salads" at bounding box center [491, 204] width 52 height 22
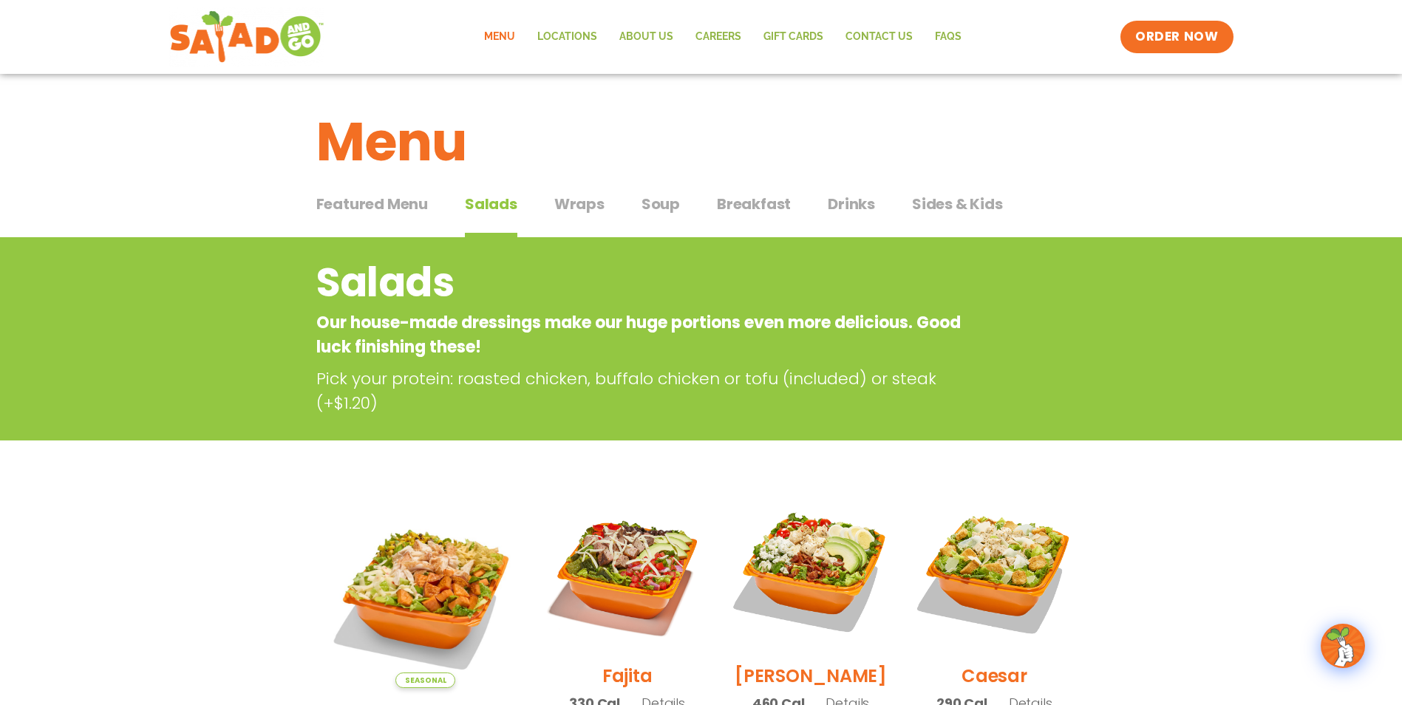
click at [1224, 242] on div "Salads Our house-made dressings make our huge portions even more delicious. Goo…" at bounding box center [701, 338] width 1402 height 203
click at [1207, 279] on div "Salads Our house-made dressings make our huge portions even more delicious. Goo…" at bounding box center [701, 338] width 1402 height 203
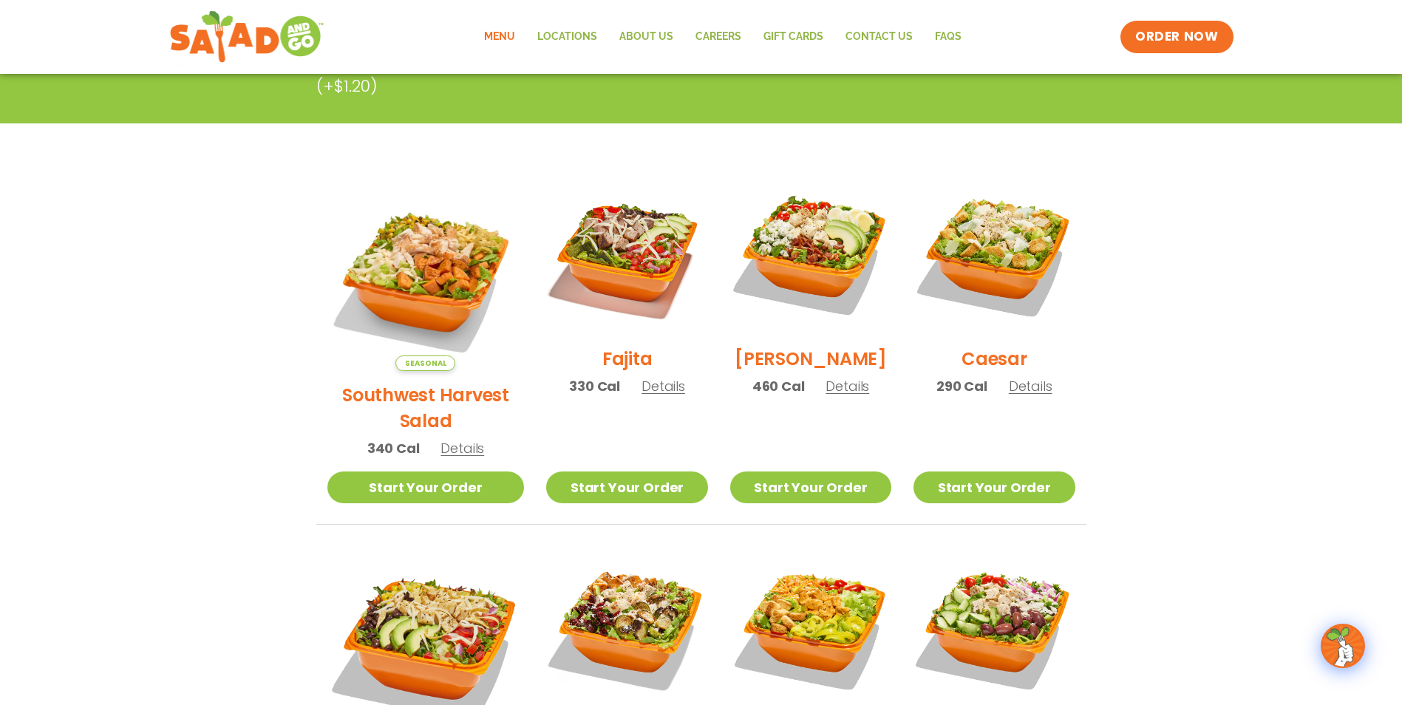
scroll to position [517, 0]
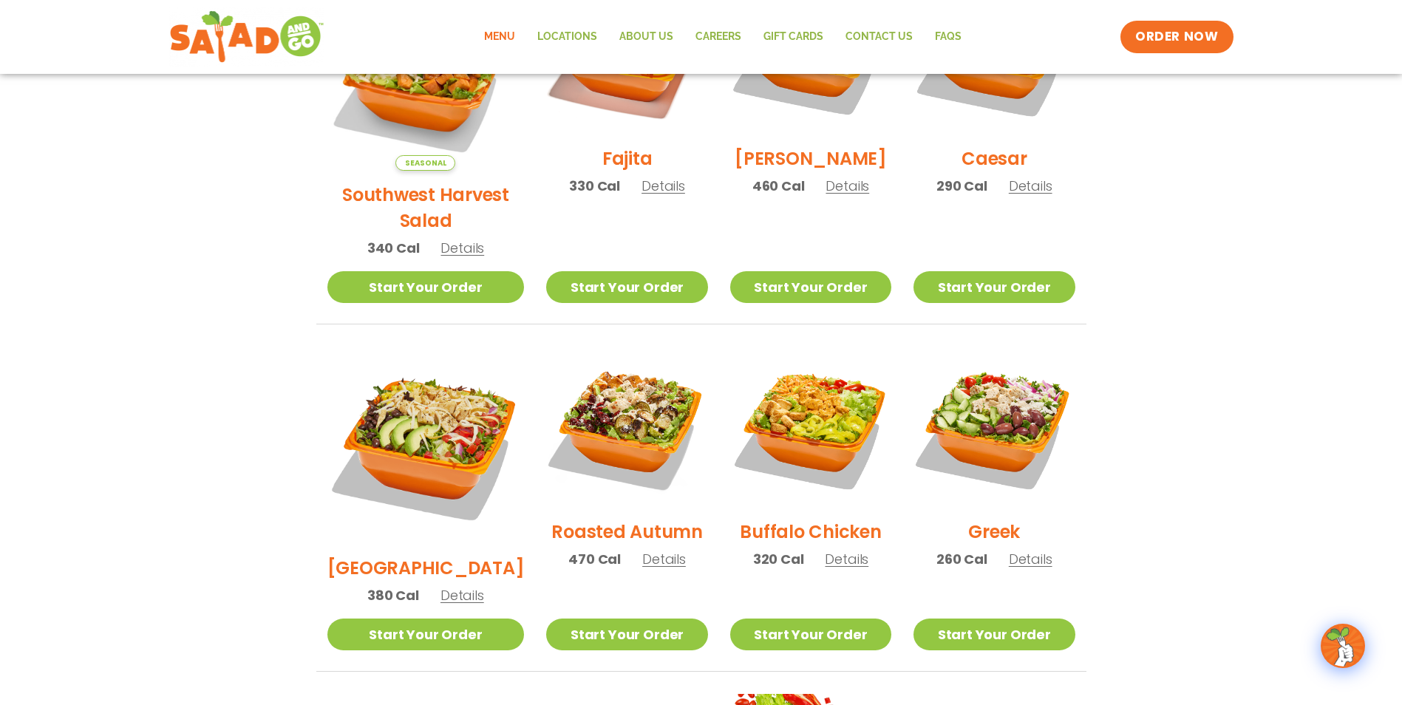
click at [403, 182] on h2 "Southwest Harvest Salad" at bounding box center [425, 208] width 197 height 52
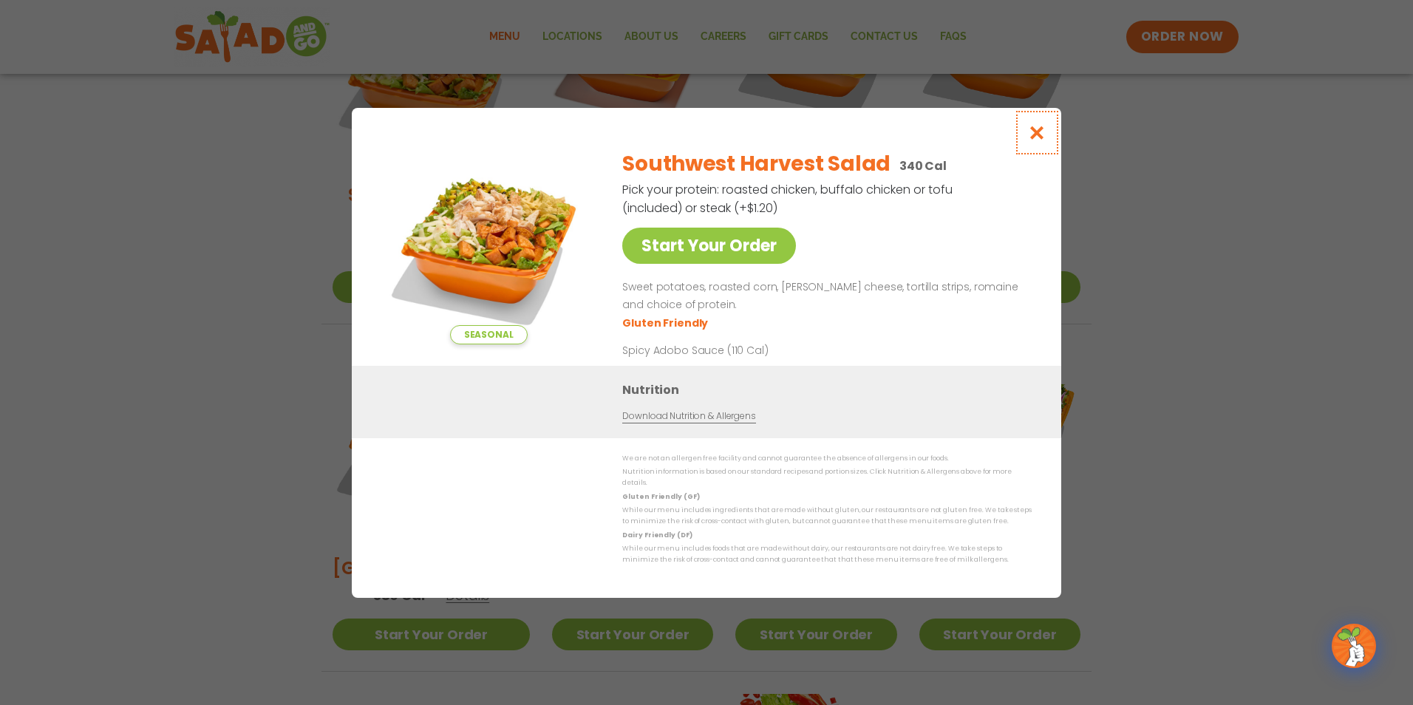
click at [1036, 135] on icon "Close modal" at bounding box center [1037, 133] width 18 height 16
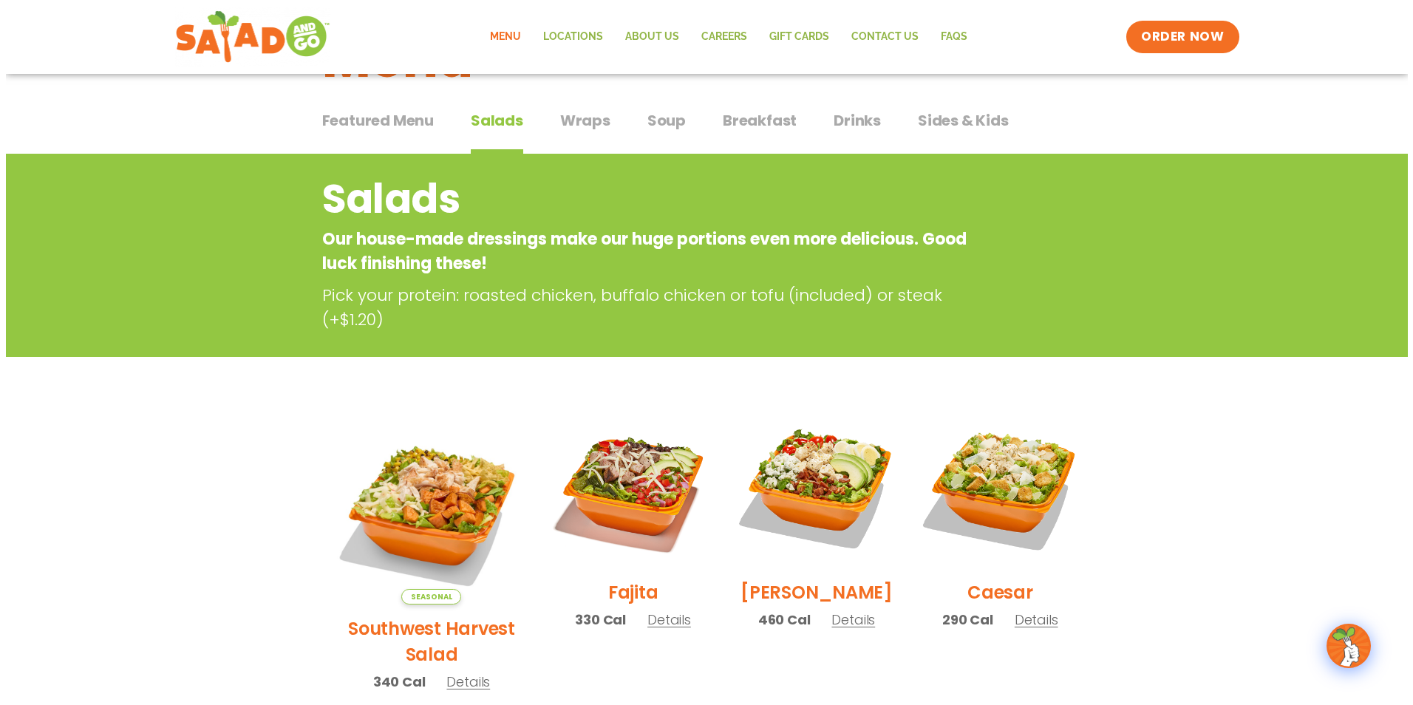
scroll to position [74, 0]
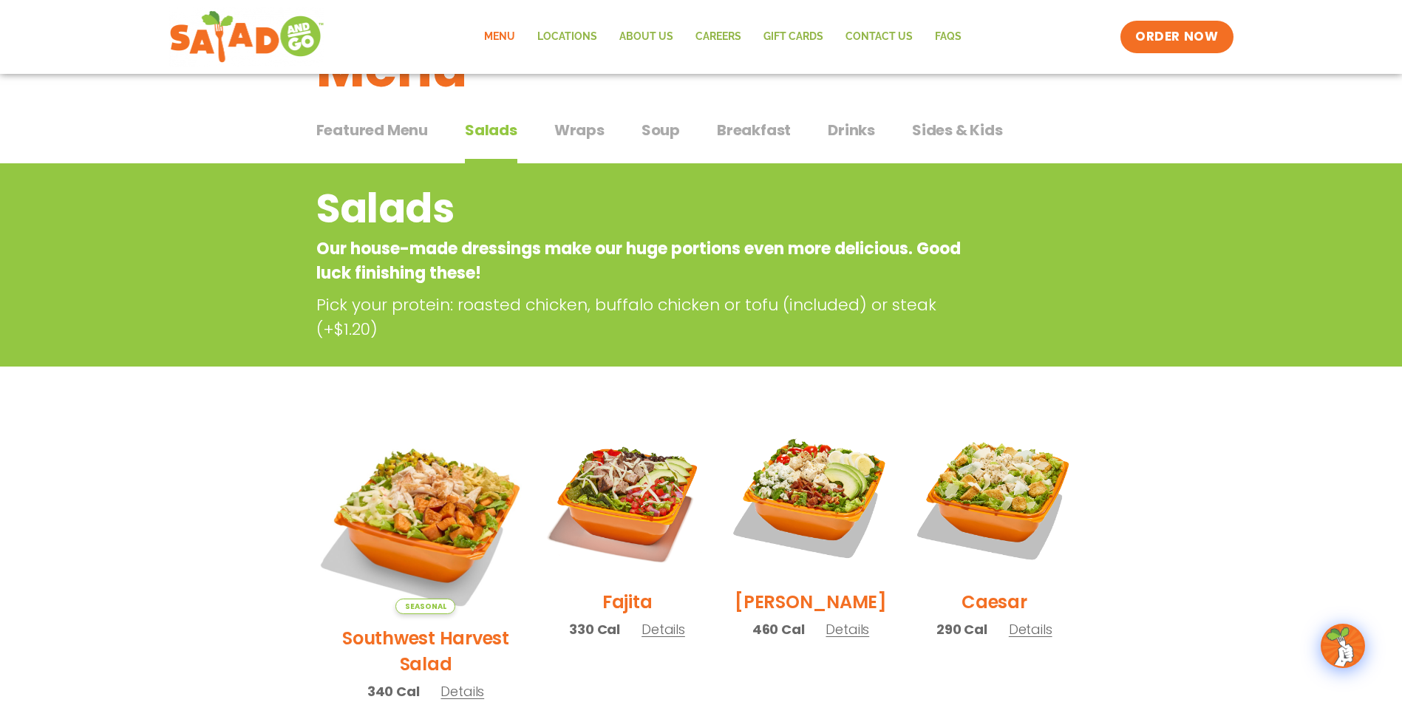
click at [425, 496] on img at bounding box center [425, 515] width 231 height 231
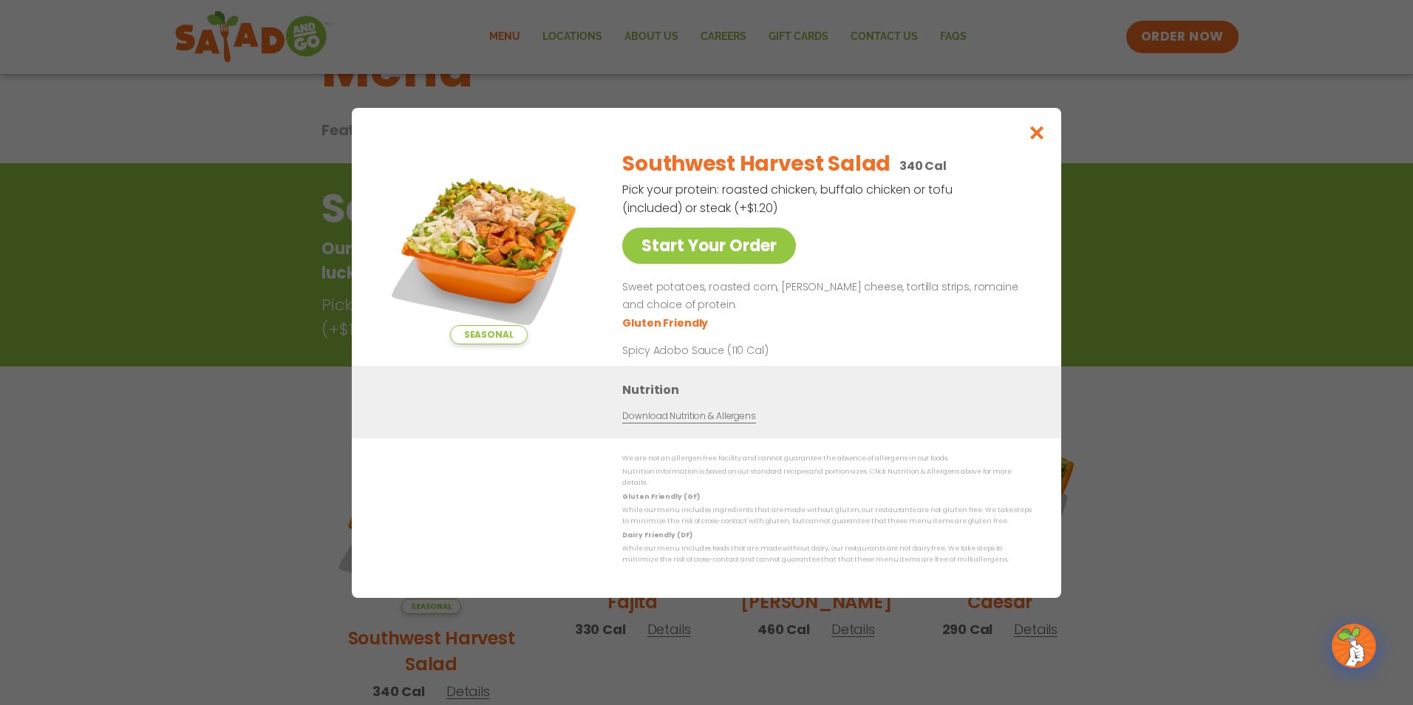
click at [542, 228] on img at bounding box center [488, 240] width 207 height 207
click at [1031, 138] on icon "Close modal" at bounding box center [1037, 133] width 18 height 16
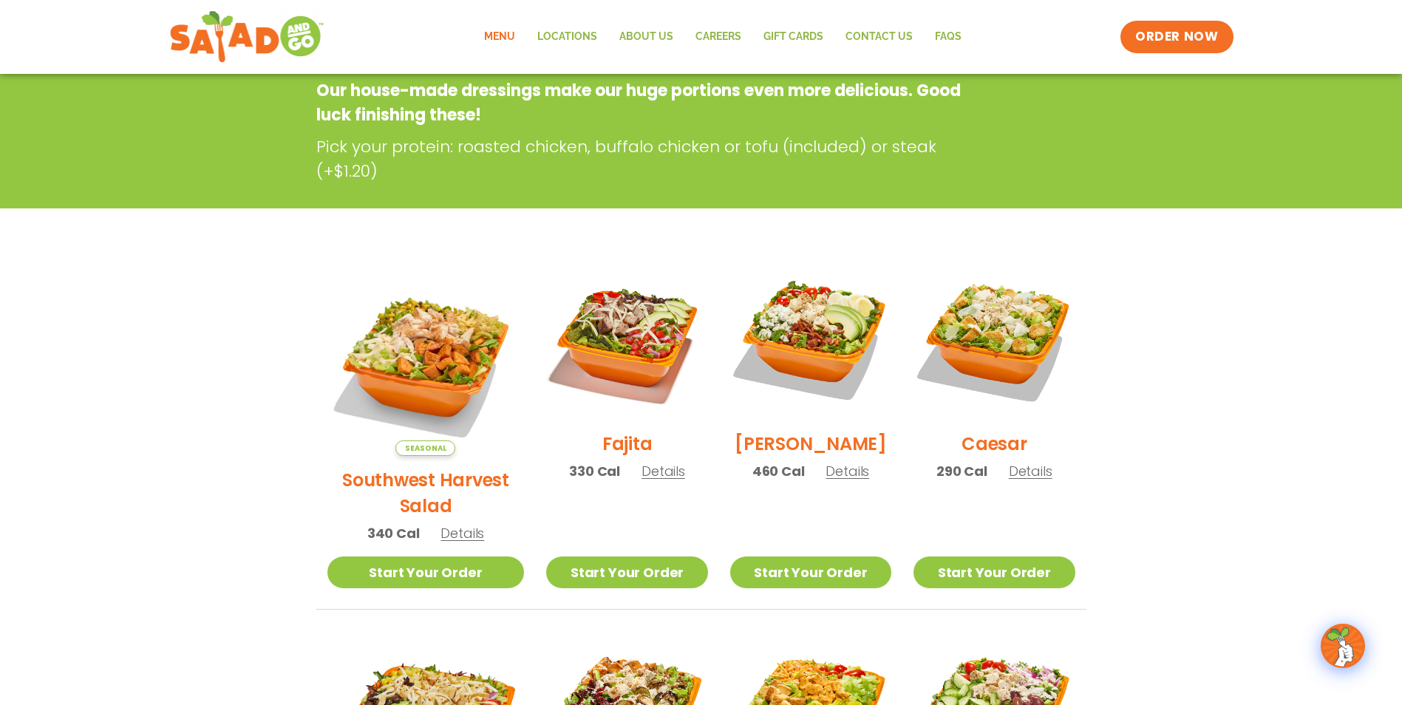
scroll to position [237, 0]
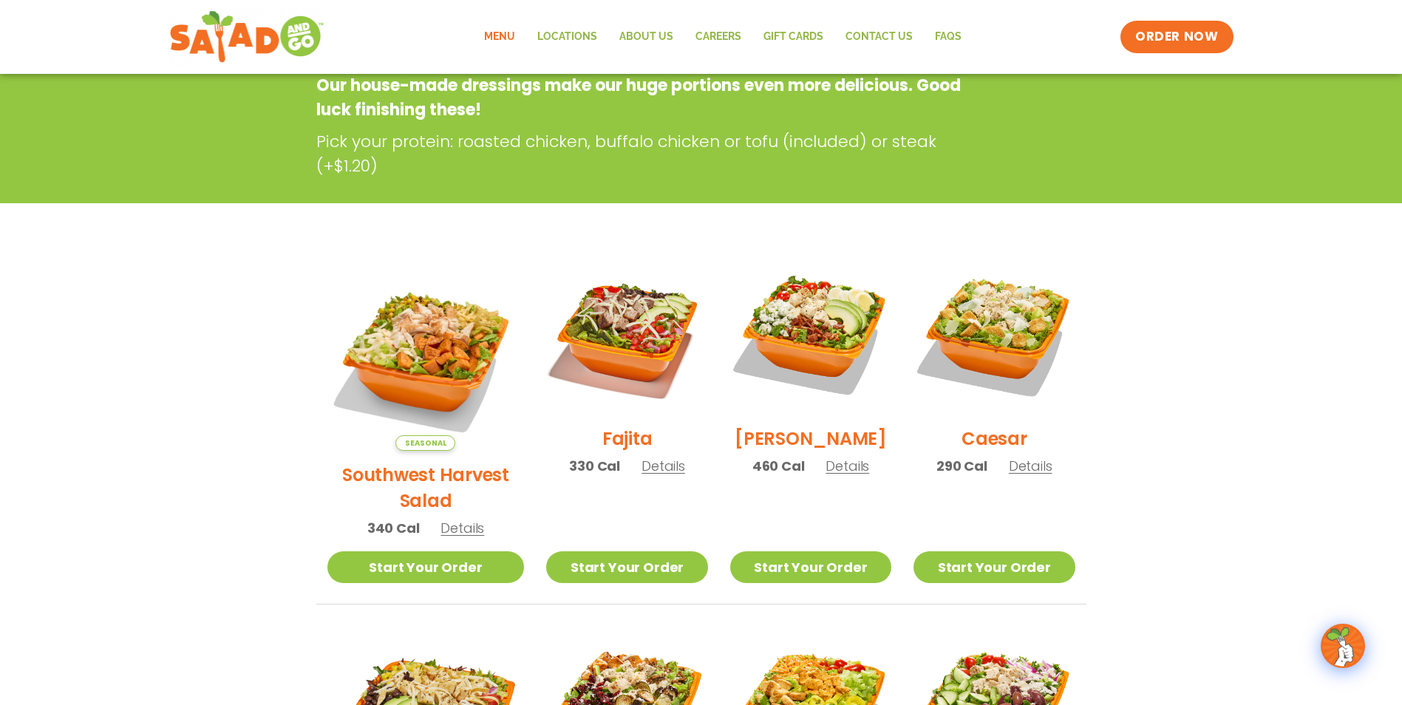
click at [1224, 397] on section "Salads Our house-made dressings make our huge portions even more delicious. Goo…" at bounding box center [701, 649] width 1402 height 1299
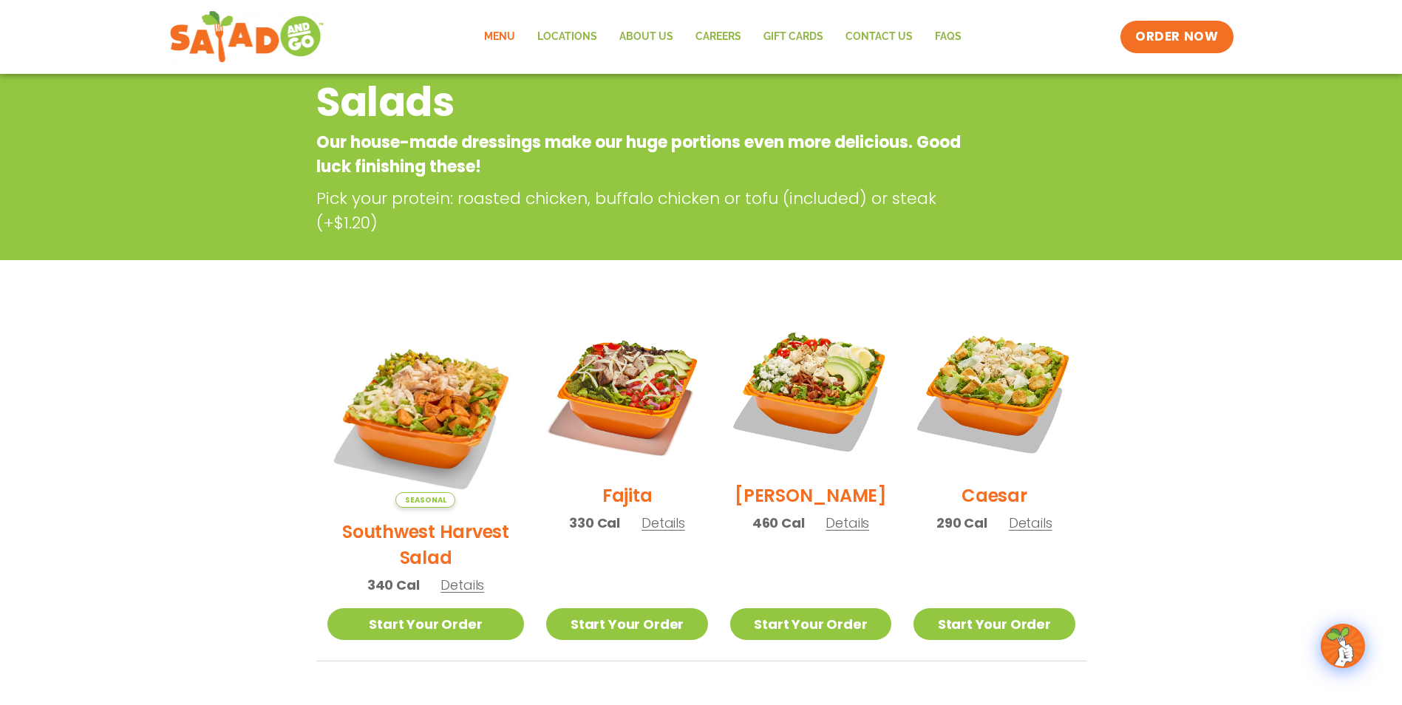
scroll to position [89, 0]
